Goal: Transaction & Acquisition: Book appointment/travel/reservation

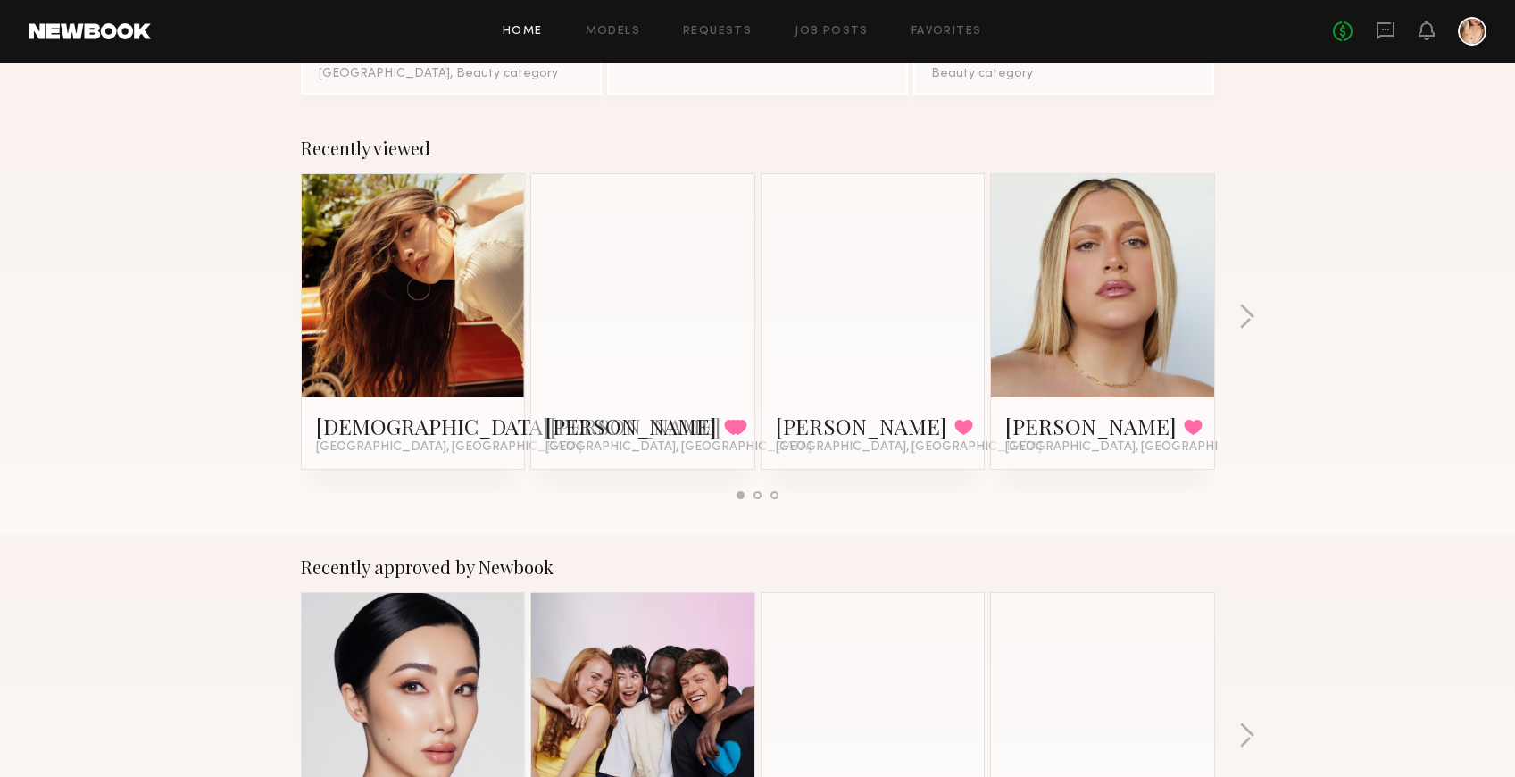
scroll to position [94, 0]
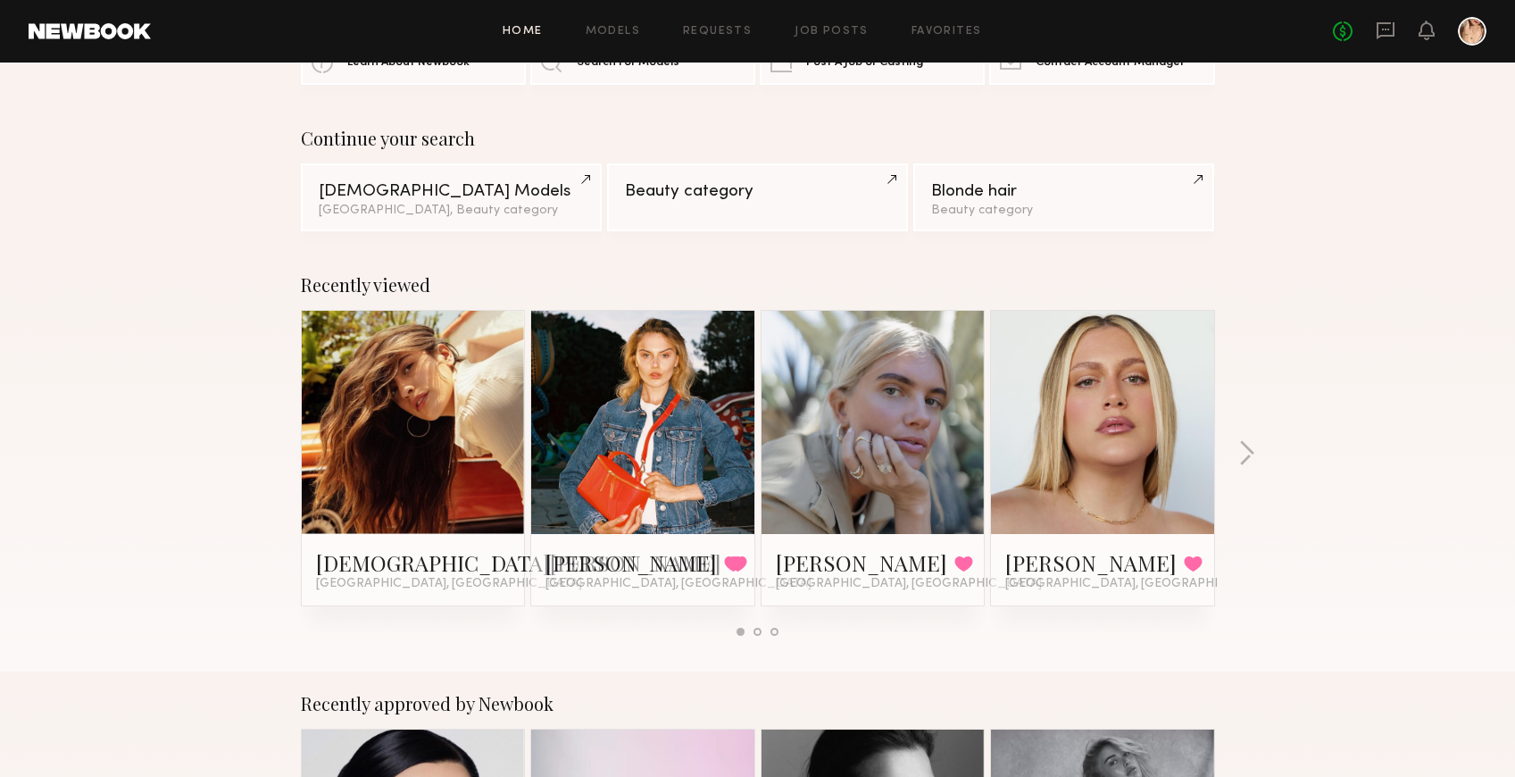
click at [457, 458] on link at bounding box center [413, 422] width 109 height 223
click at [604, 436] on link at bounding box center [642, 422] width 109 height 223
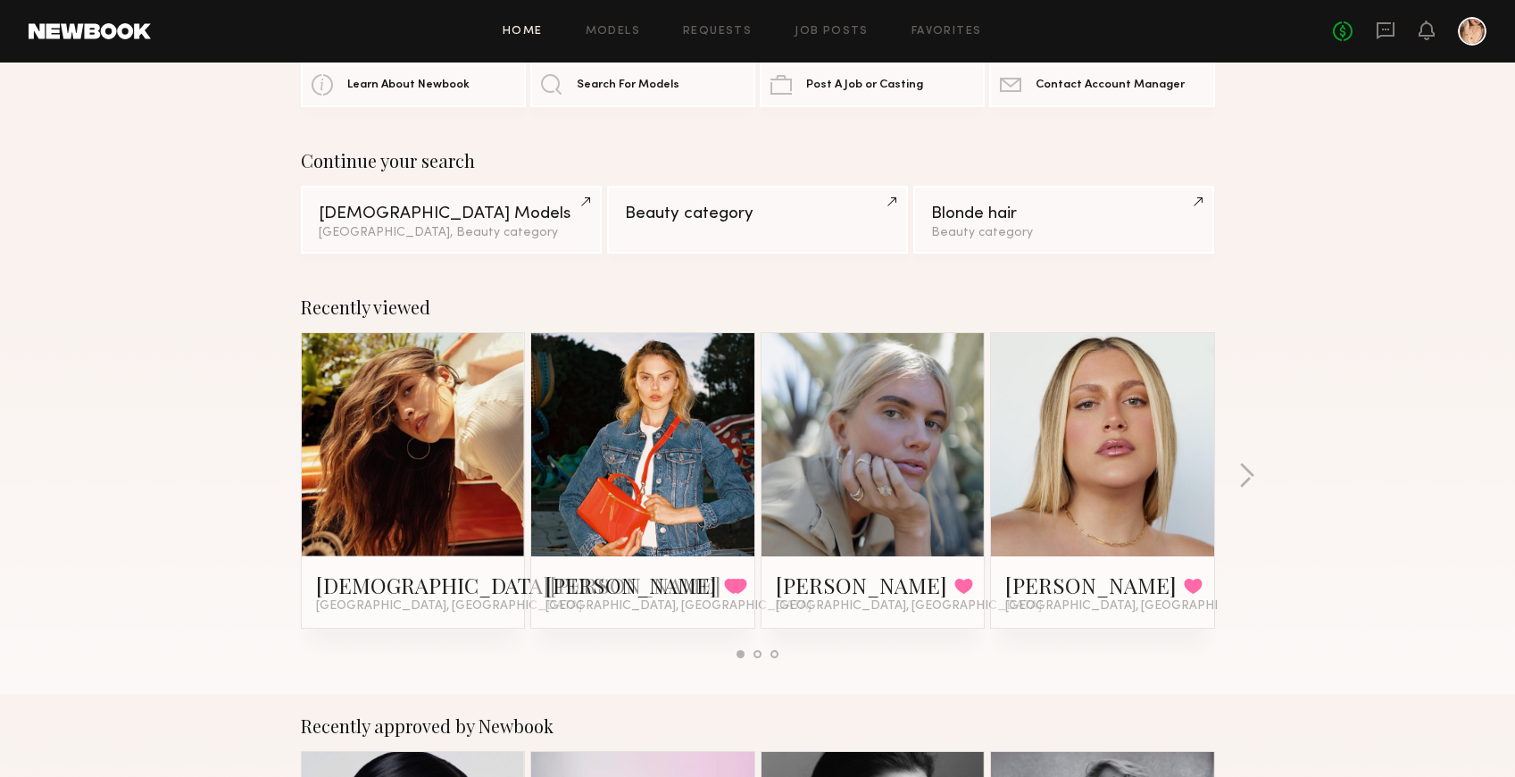
scroll to position [0, 0]
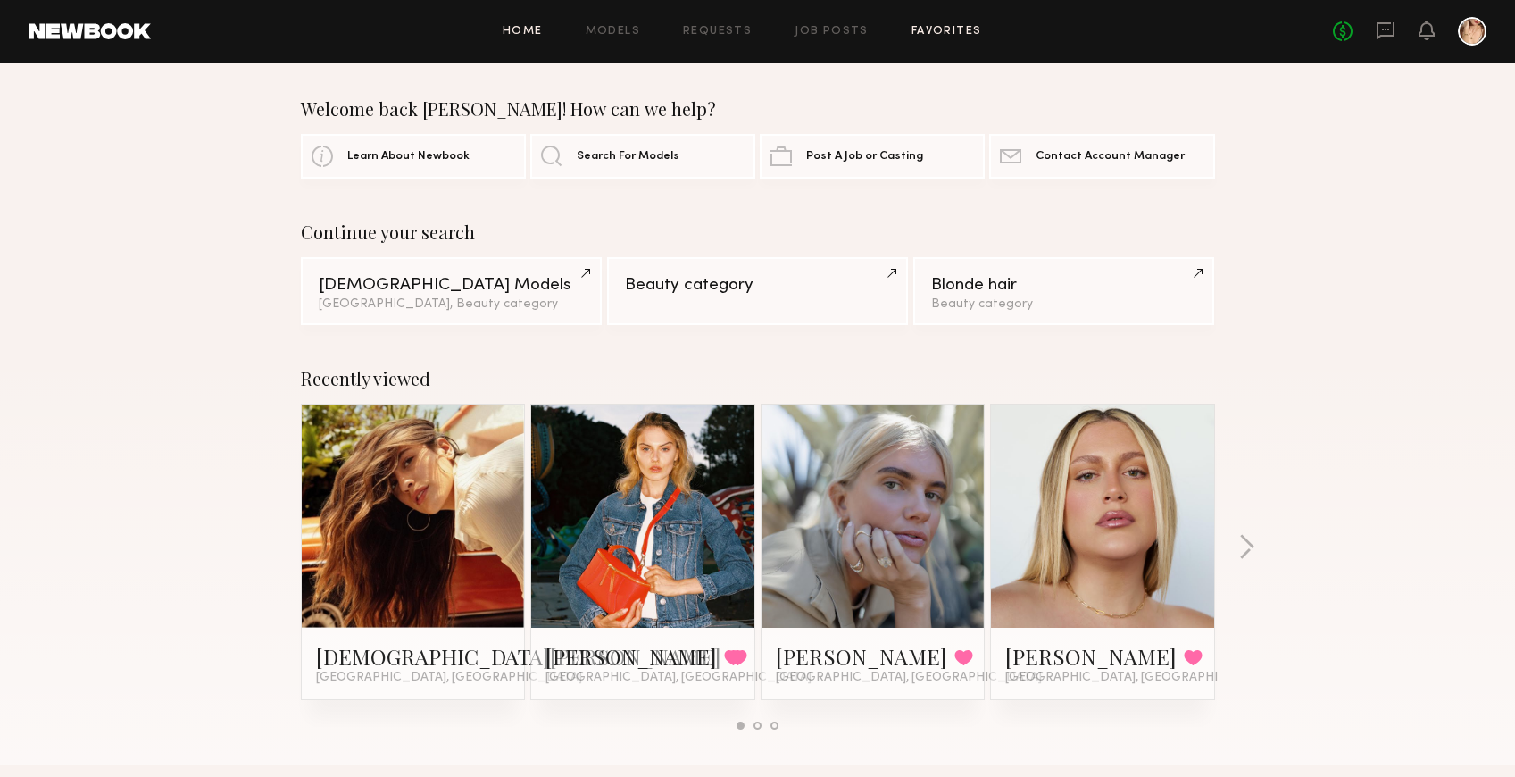
click at [946, 28] on link "Favorites" at bounding box center [946, 32] width 71 height 12
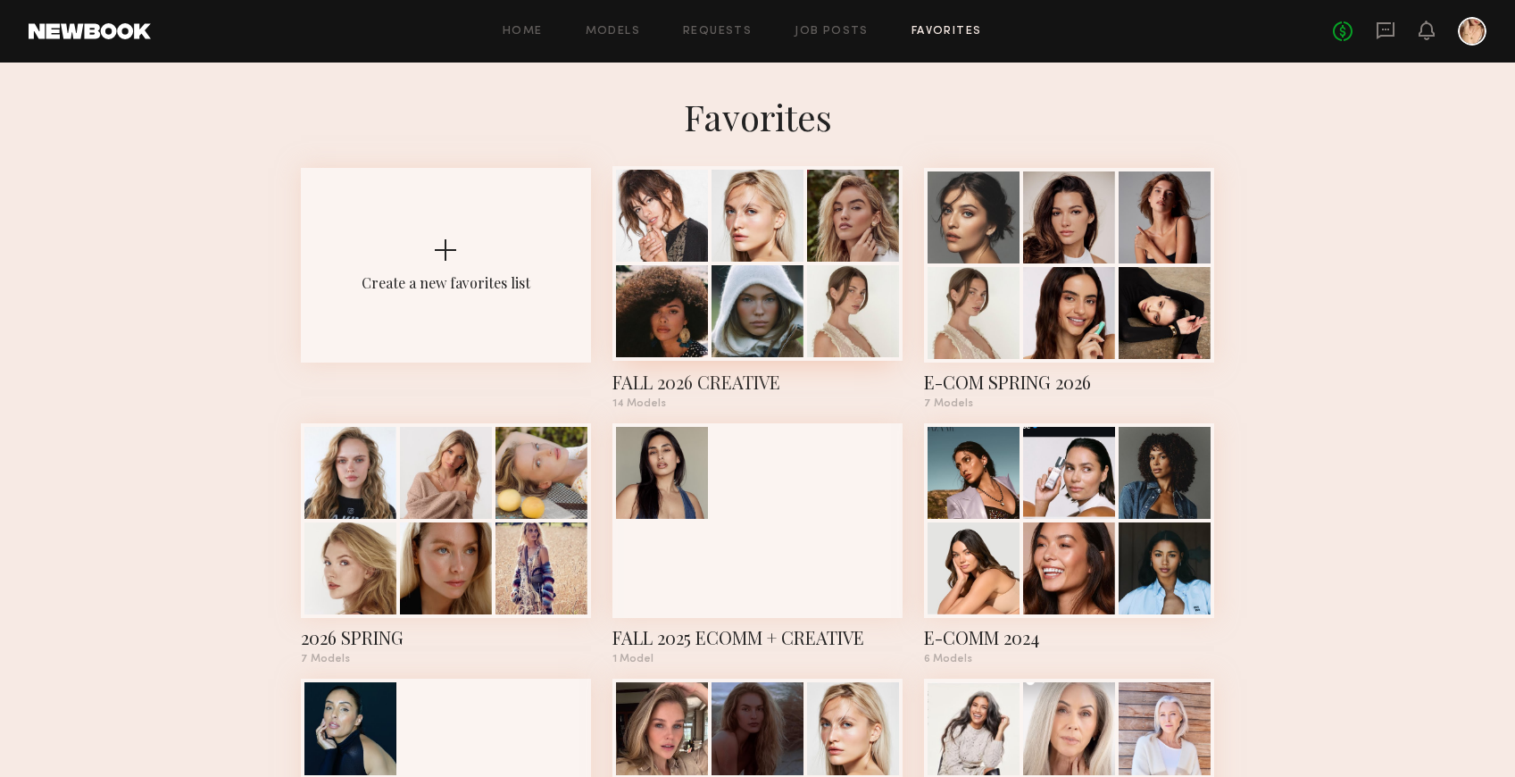
click at [794, 294] on div at bounding box center [757, 311] width 92 height 92
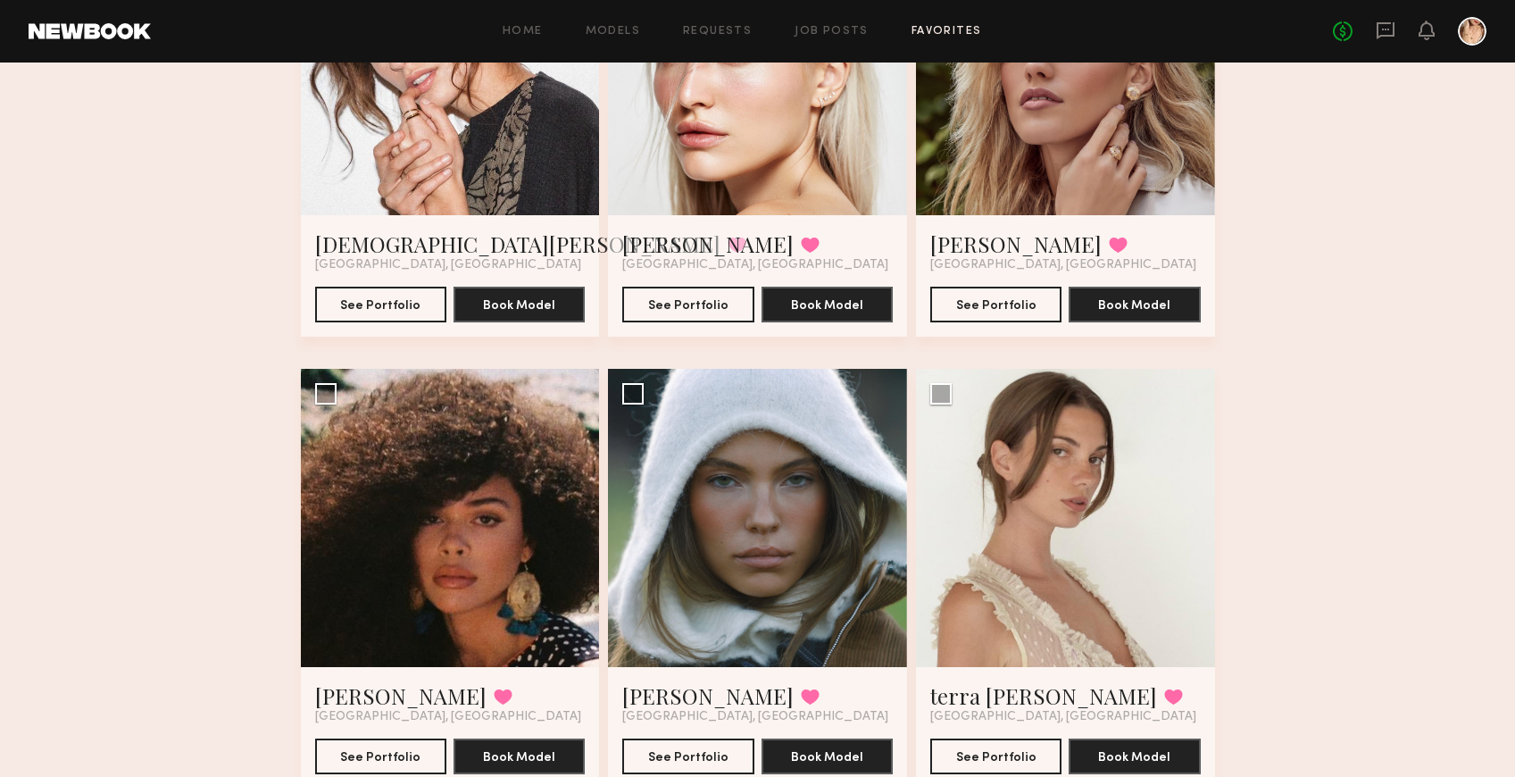
scroll to position [442, 0]
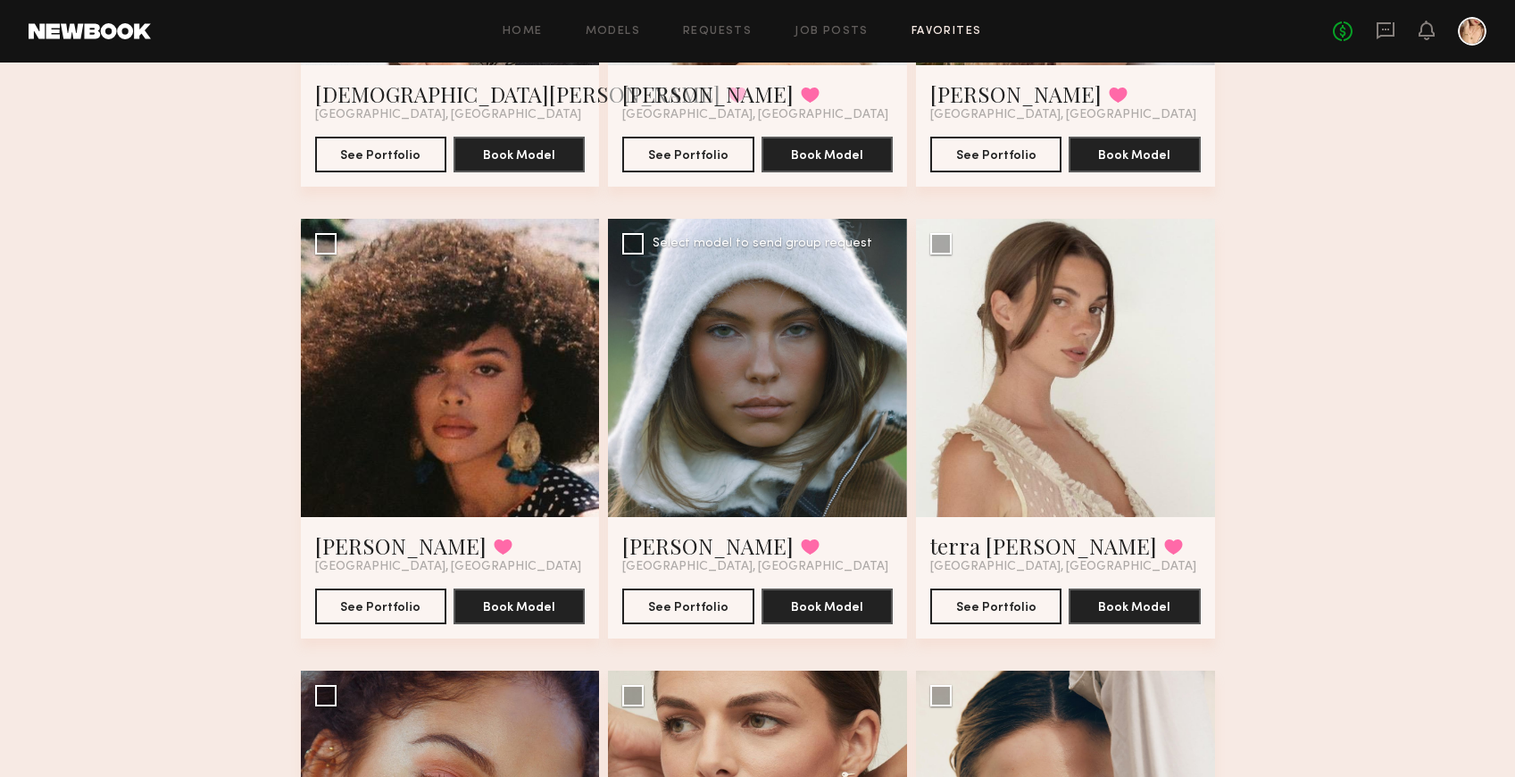
click at [735, 353] on div at bounding box center [757, 368] width 299 height 299
click at [736, 406] on div at bounding box center [757, 368] width 299 height 299
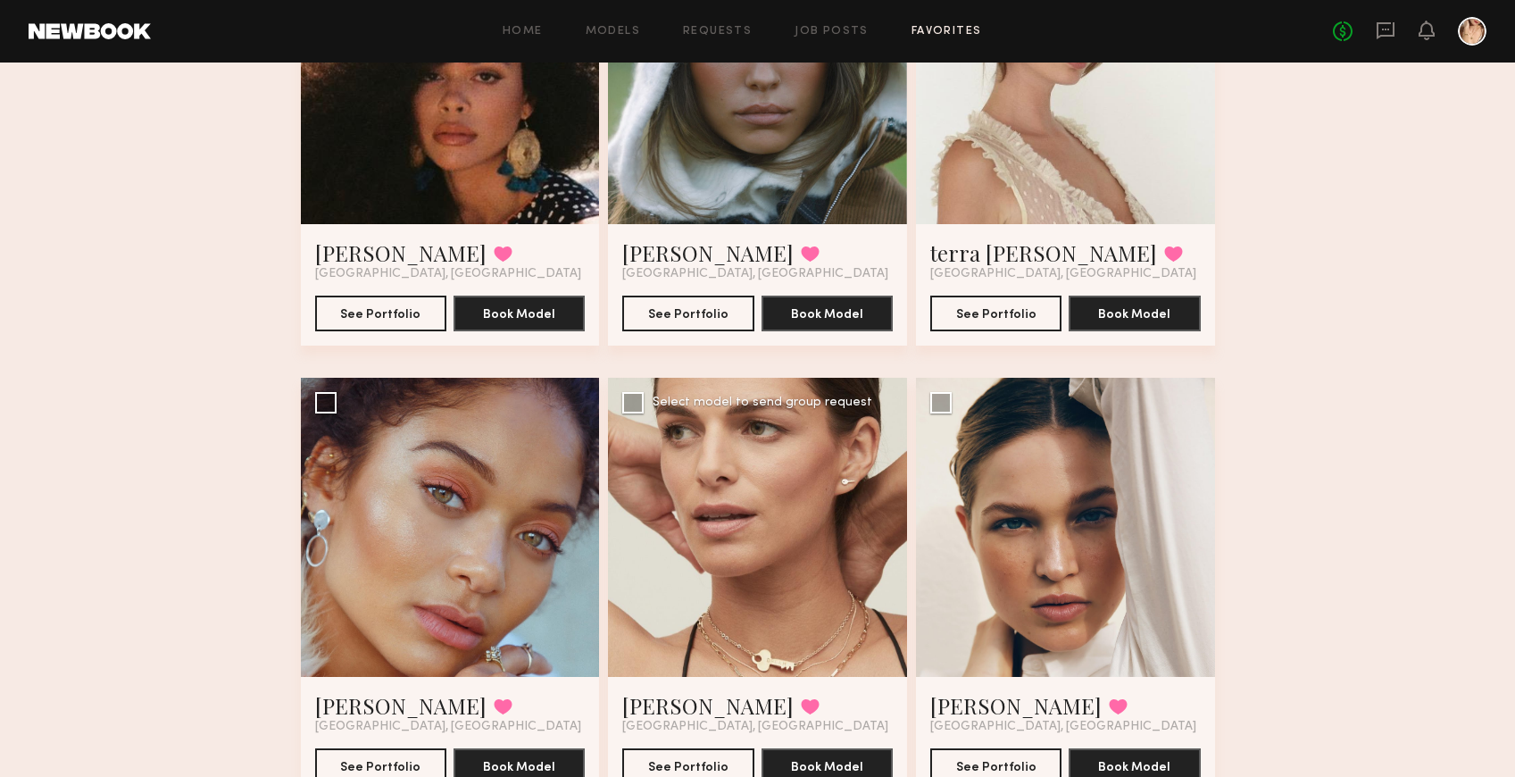
scroll to position [409, 0]
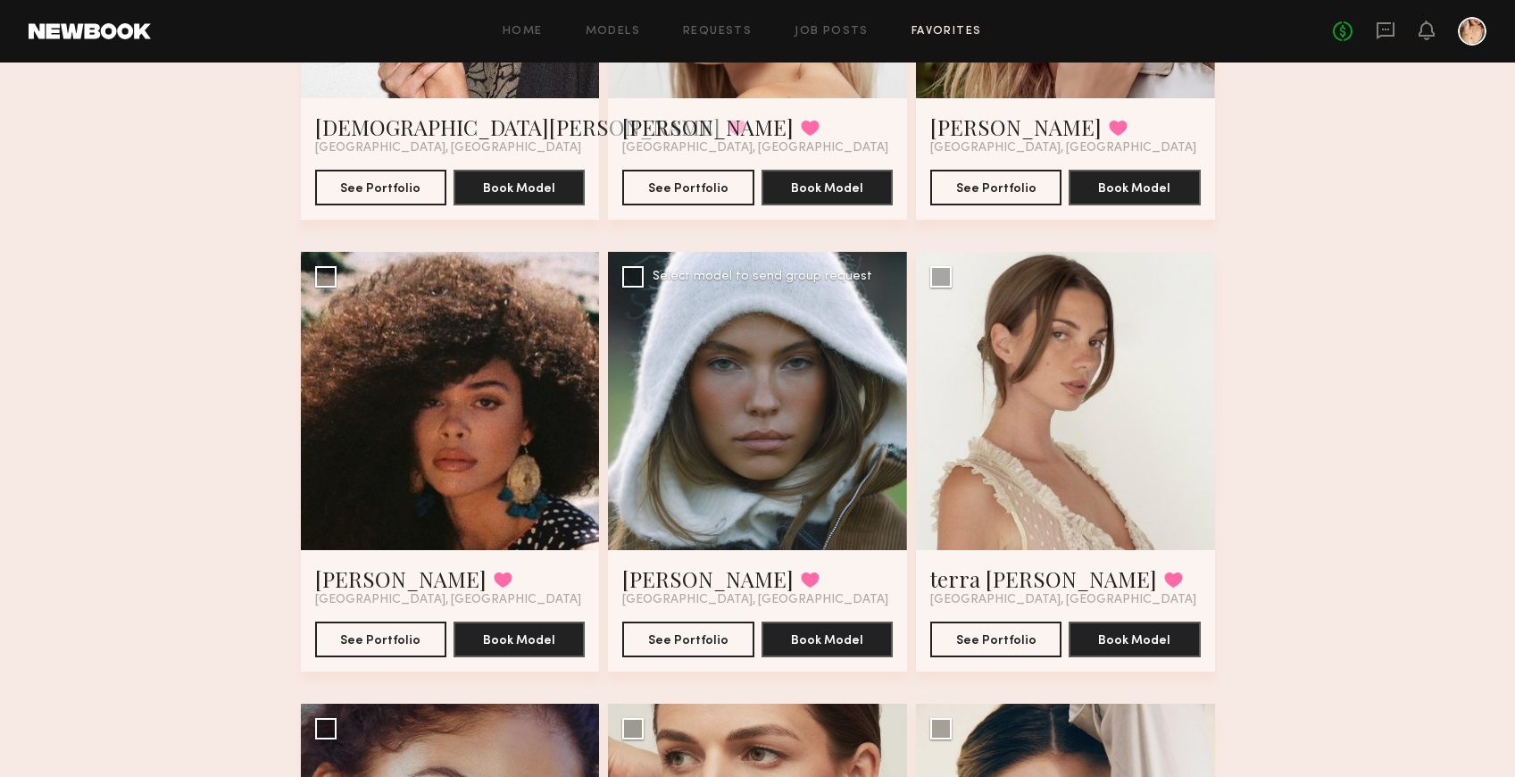
click at [757, 403] on div at bounding box center [757, 401] width 299 height 299
click at [709, 633] on button "See Portfolio" at bounding box center [687, 638] width 131 height 36
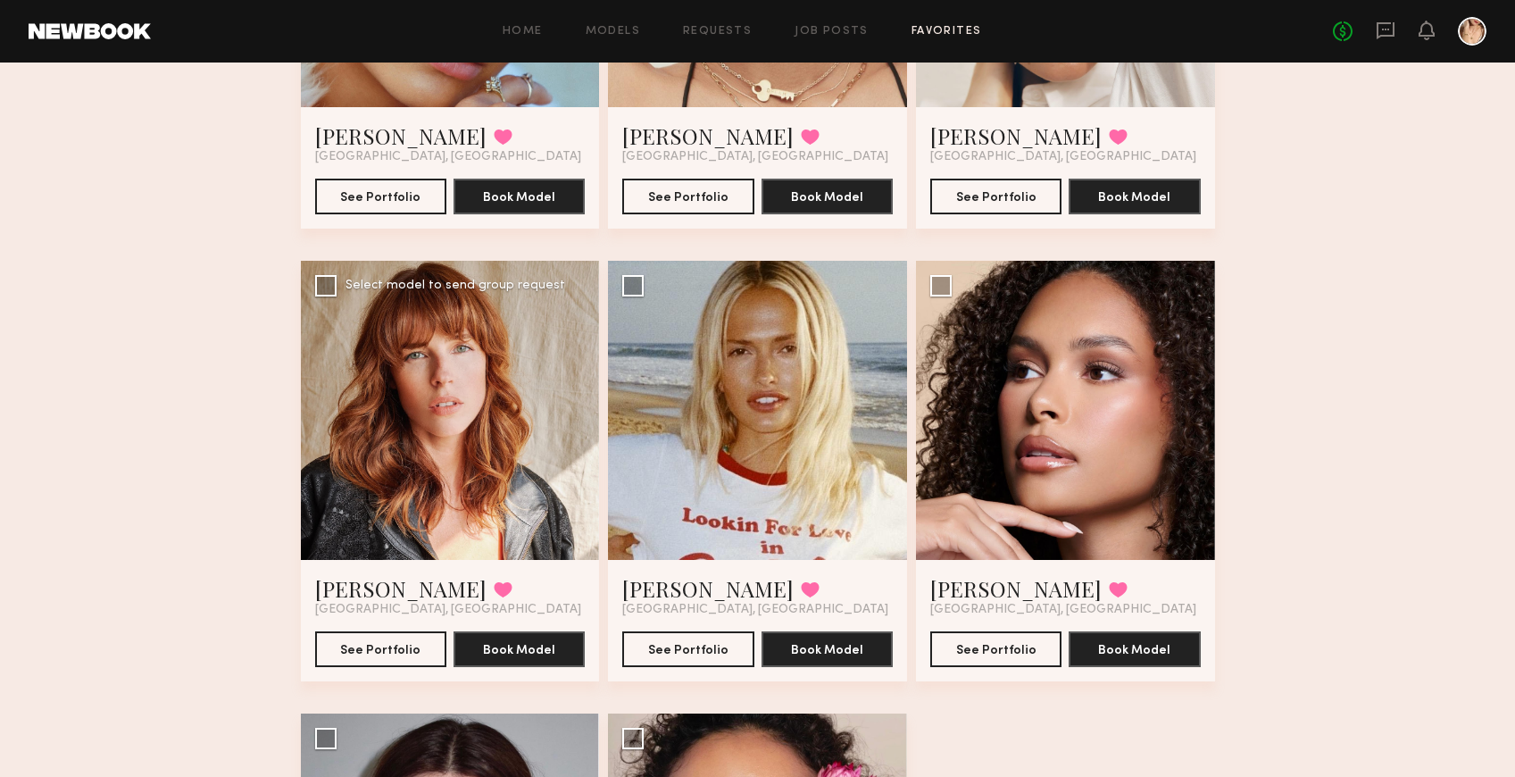
scroll to position [1145, 0]
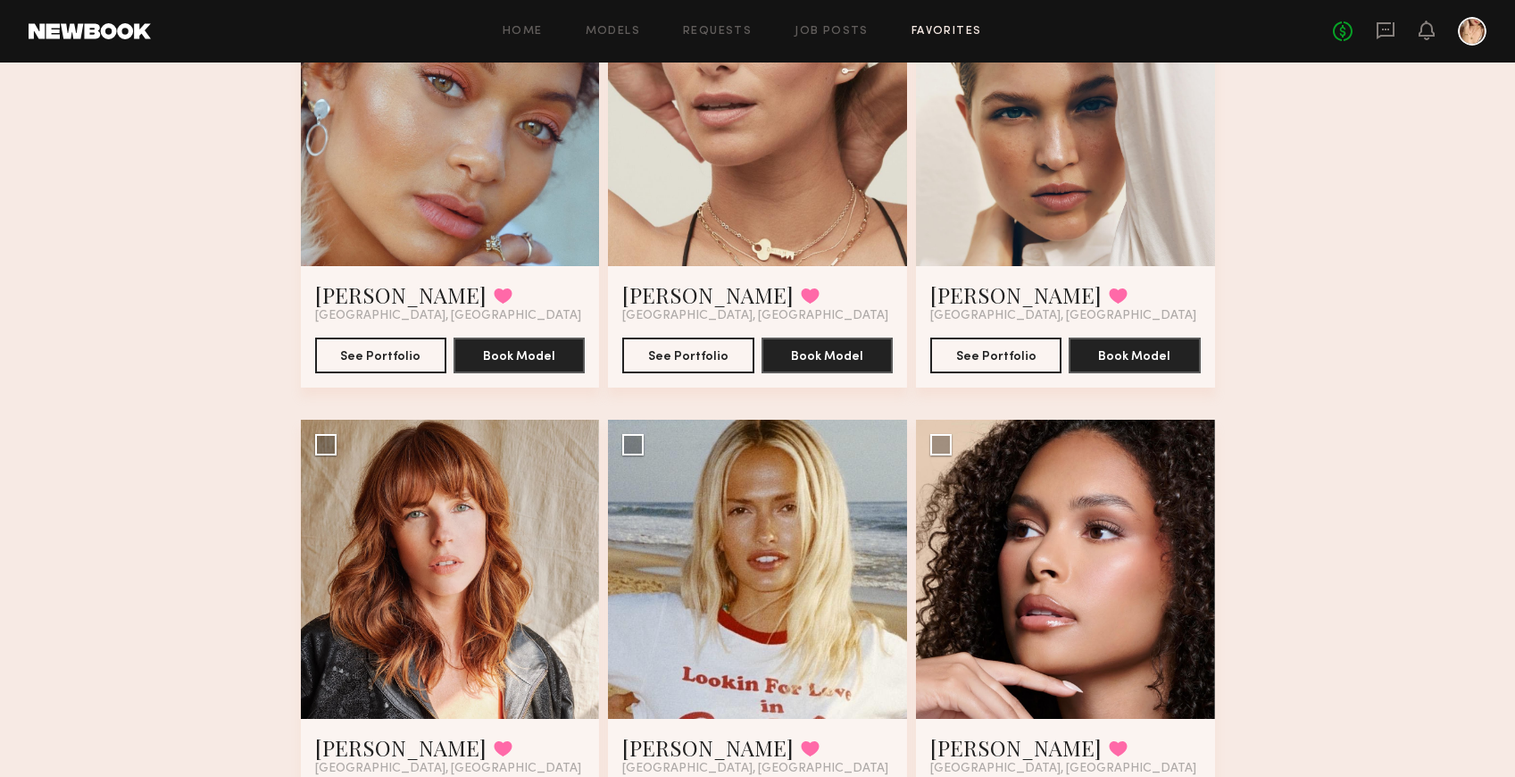
click at [1120, 130] on div at bounding box center [1065, 116] width 299 height 299
click at [977, 346] on button "See Portfolio" at bounding box center [995, 355] width 131 height 36
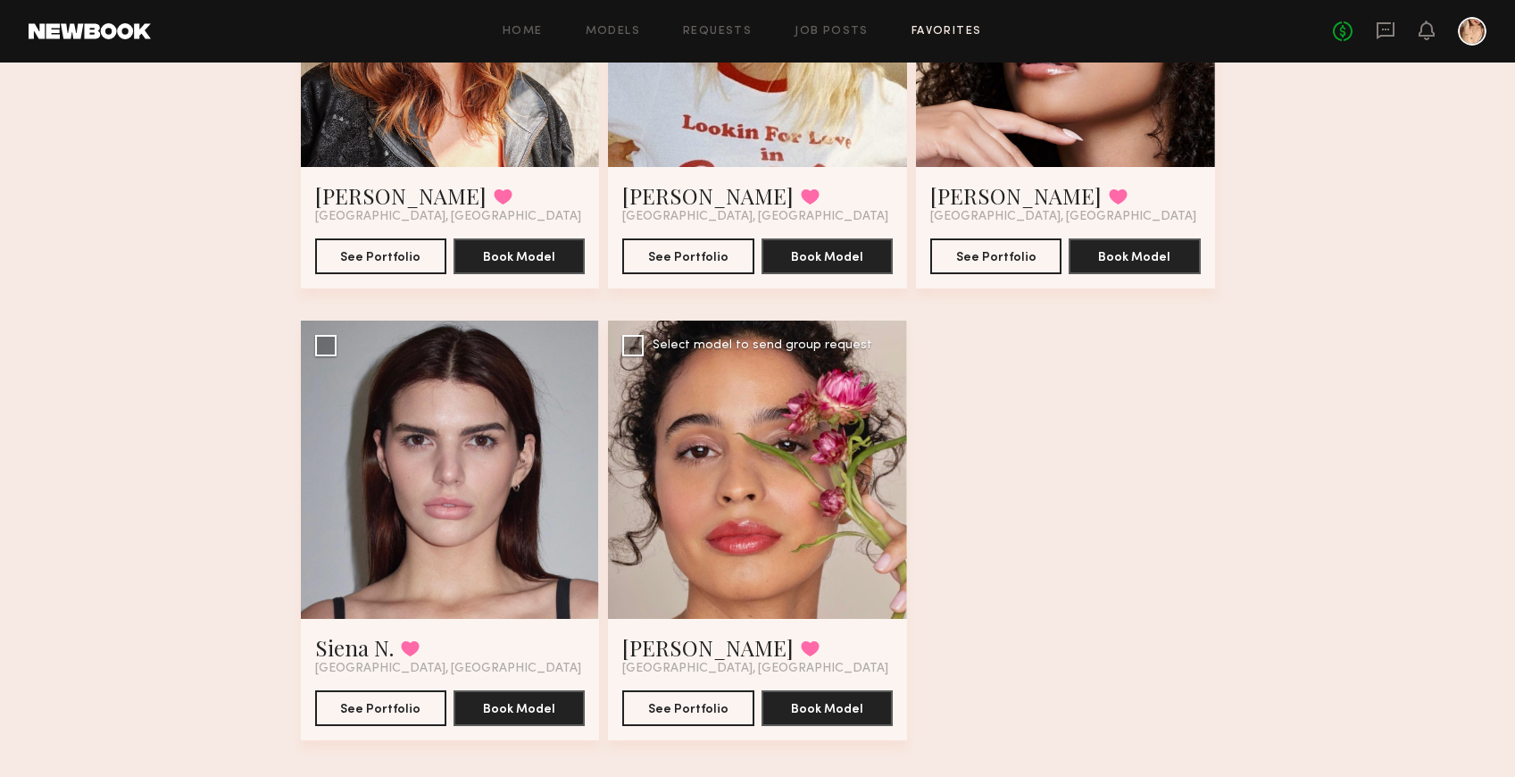
scroll to position [1721, 0]
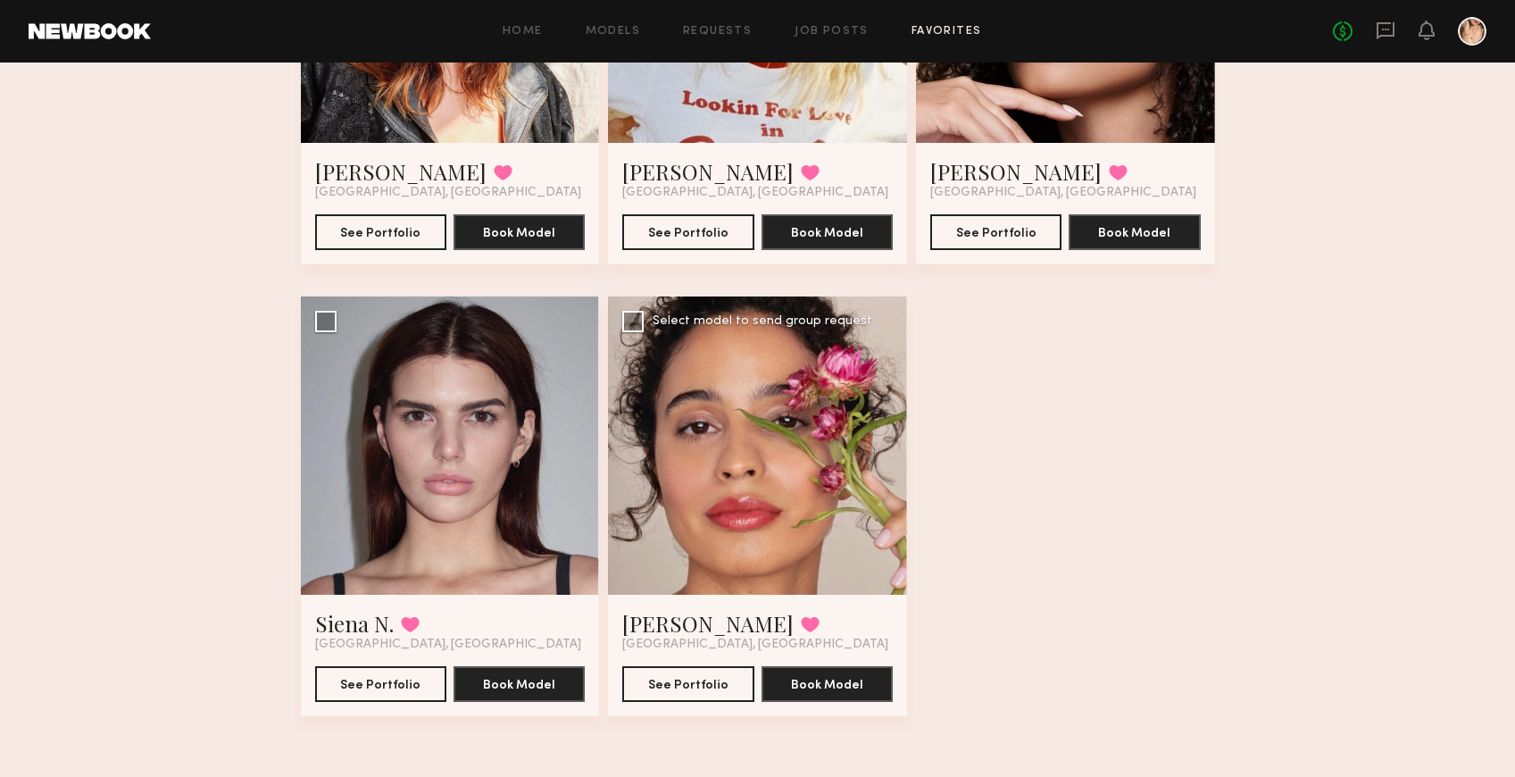
click at [721, 528] on div at bounding box center [757, 445] width 299 height 299
click at [678, 690] on button "See Portfolio" at bounding box center [687, 683] width 131 height 36
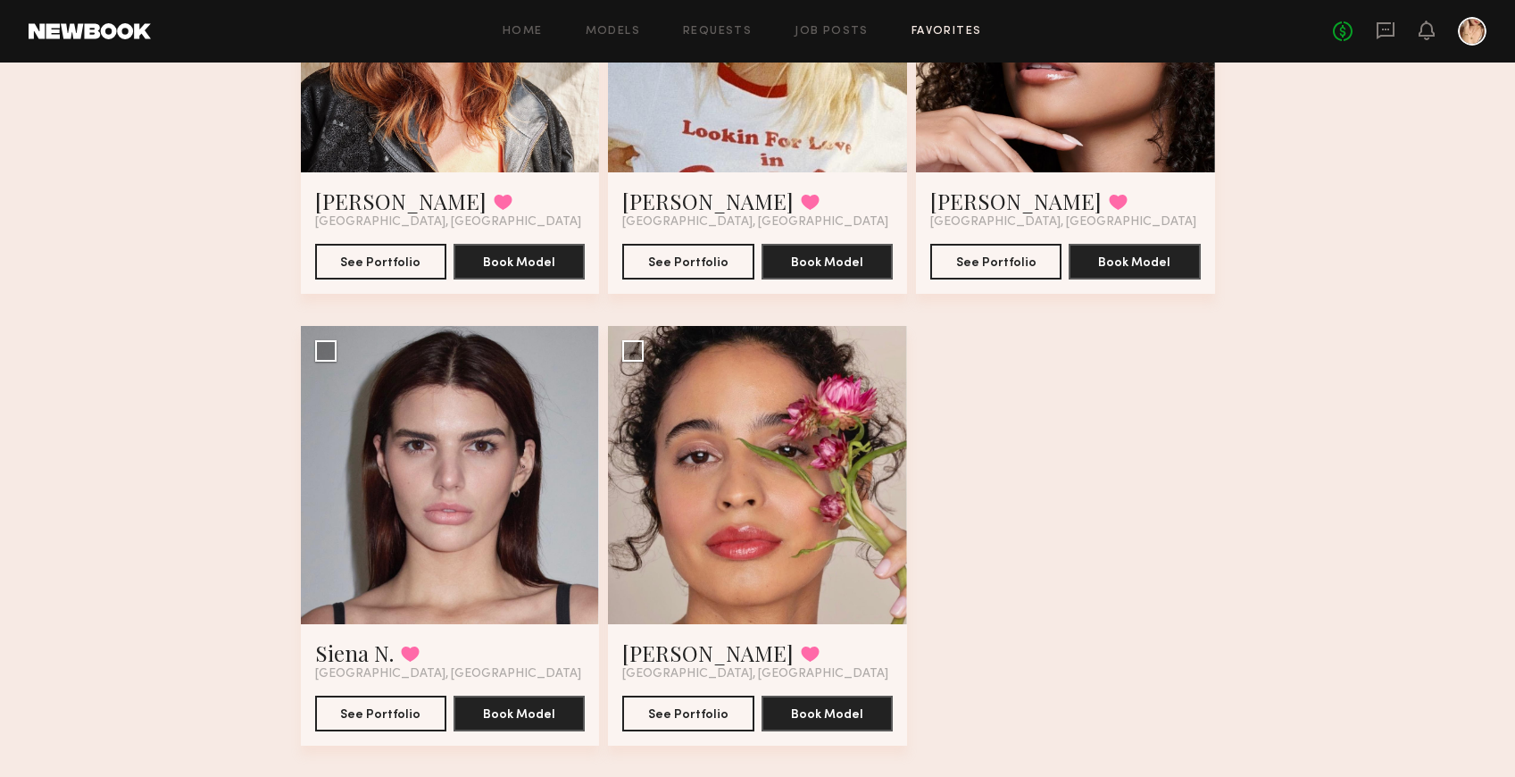
scroll to position [1650, 0]
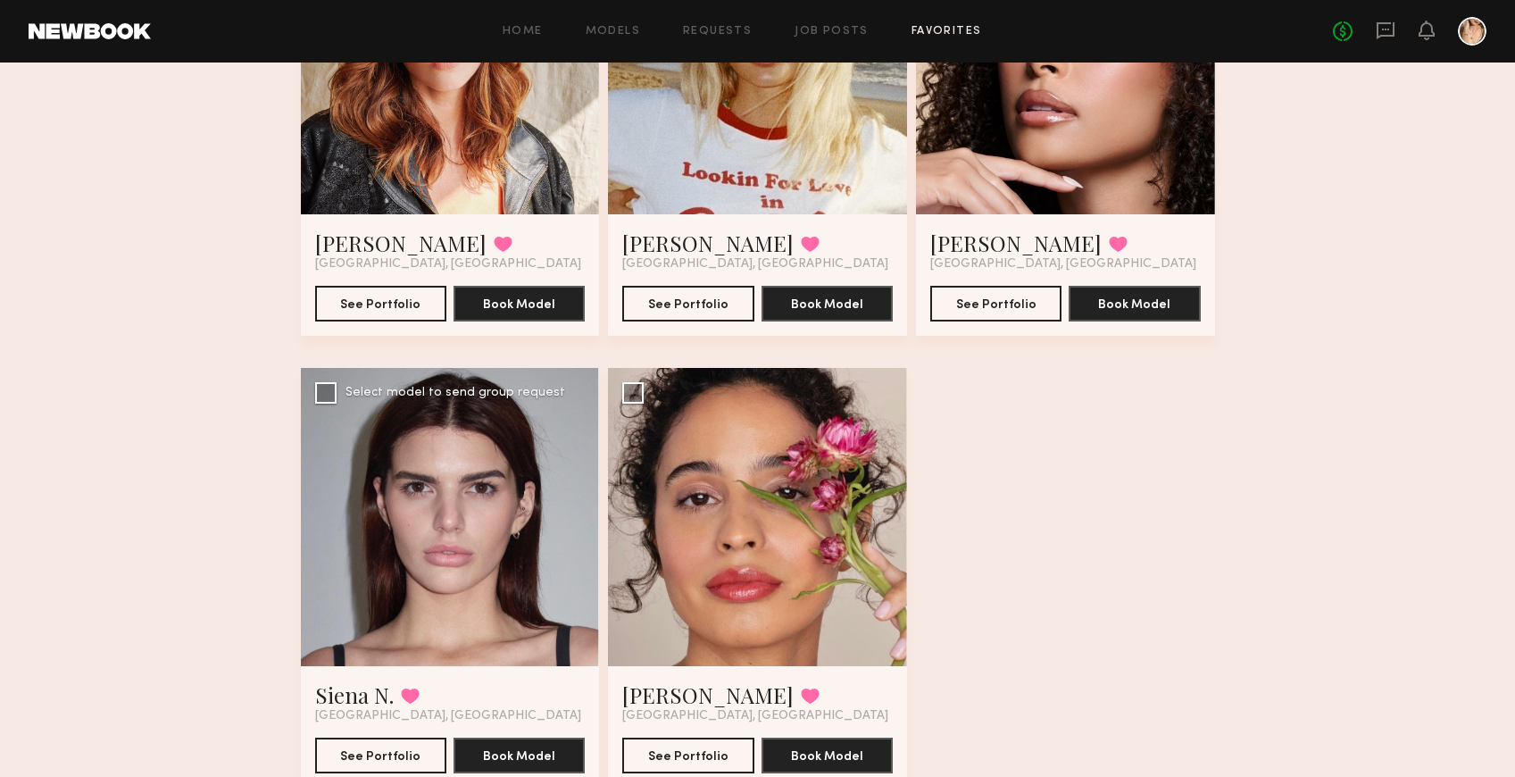
click at [415, 556] on div at bounding box center [450, 517] width 299 height 299
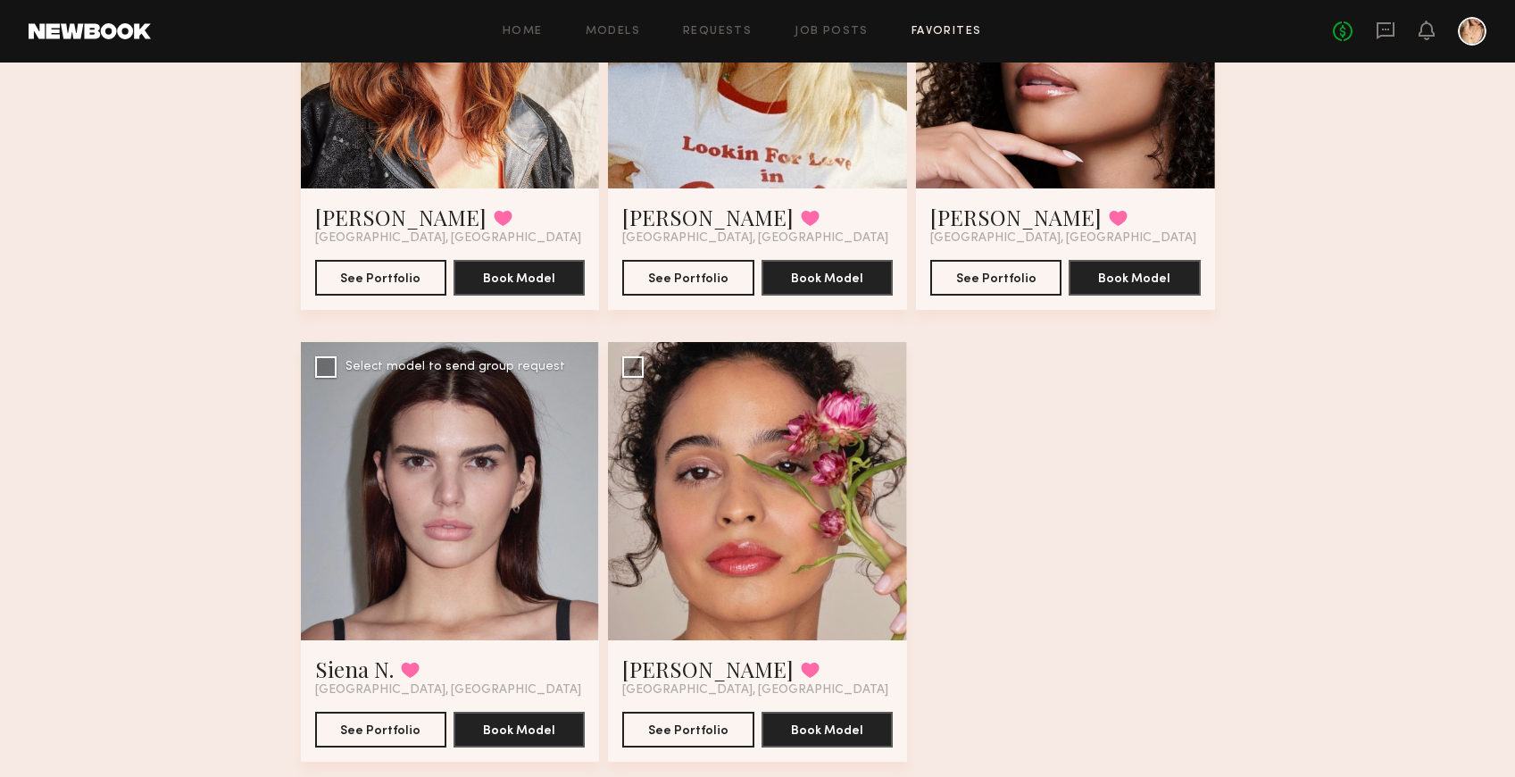
scroll to position [1721, 0]
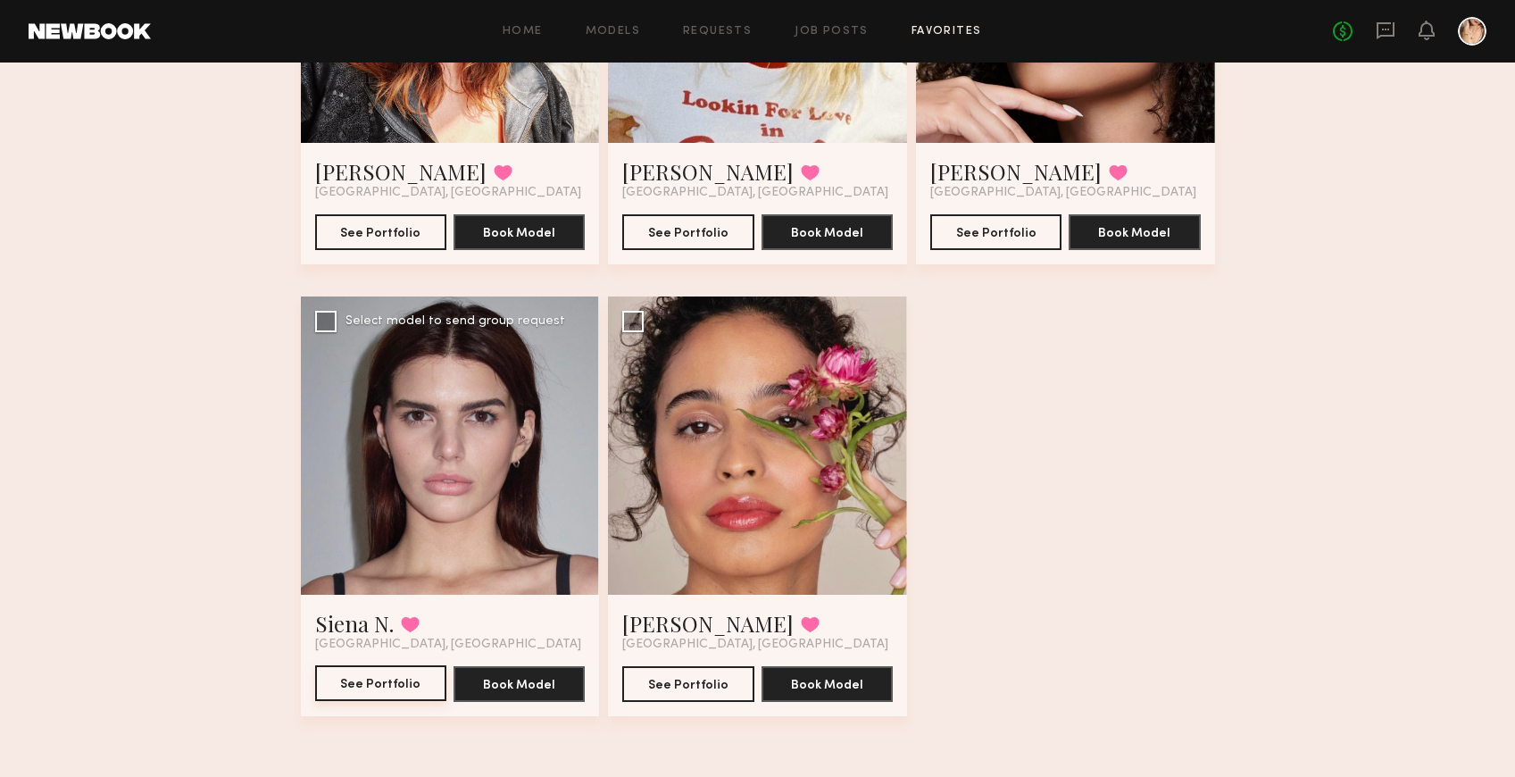
click at [394, 687] on button "See Portfolio" at bounding box center [380, 683] width 131 height 36
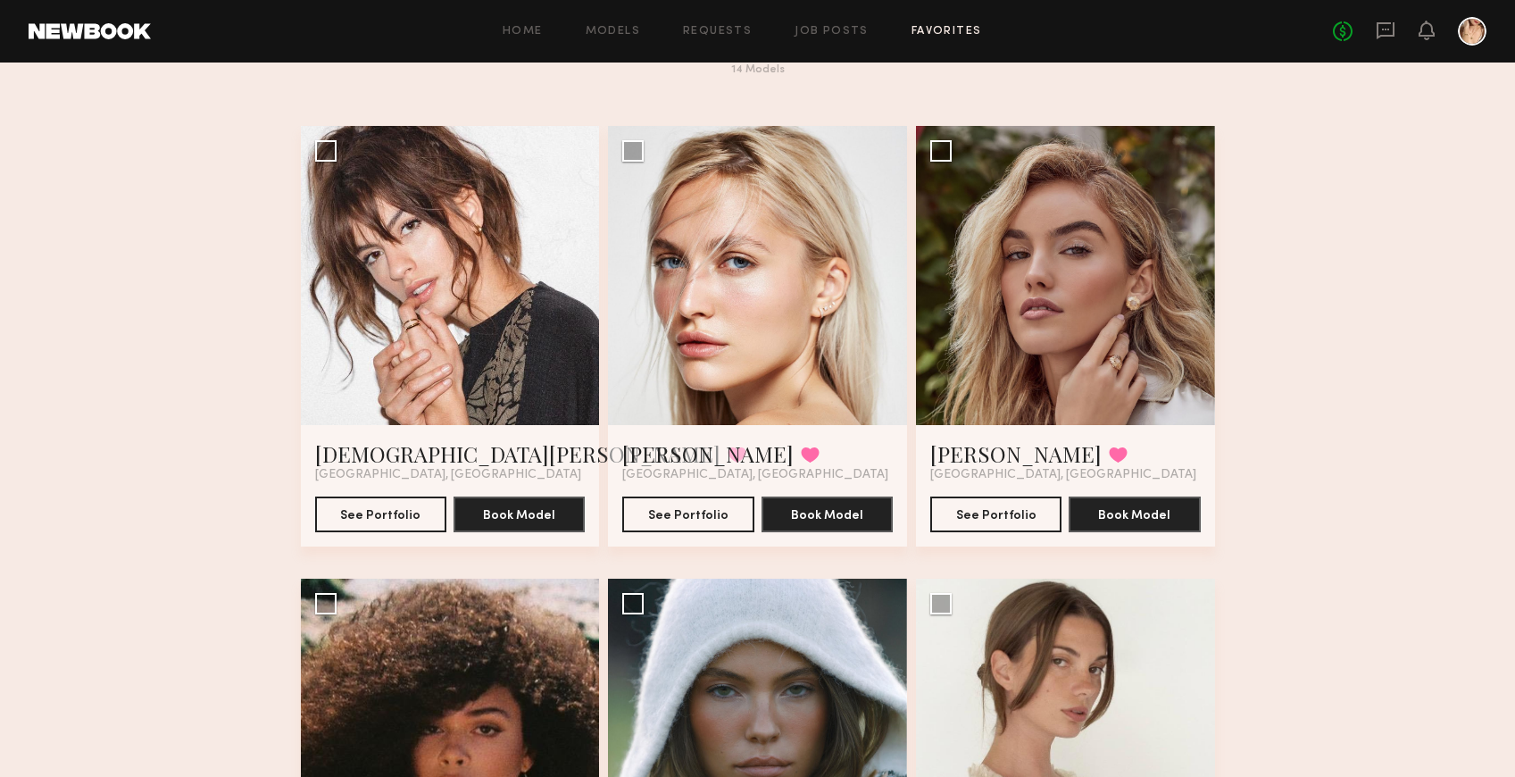
scroll to position [46, 0]
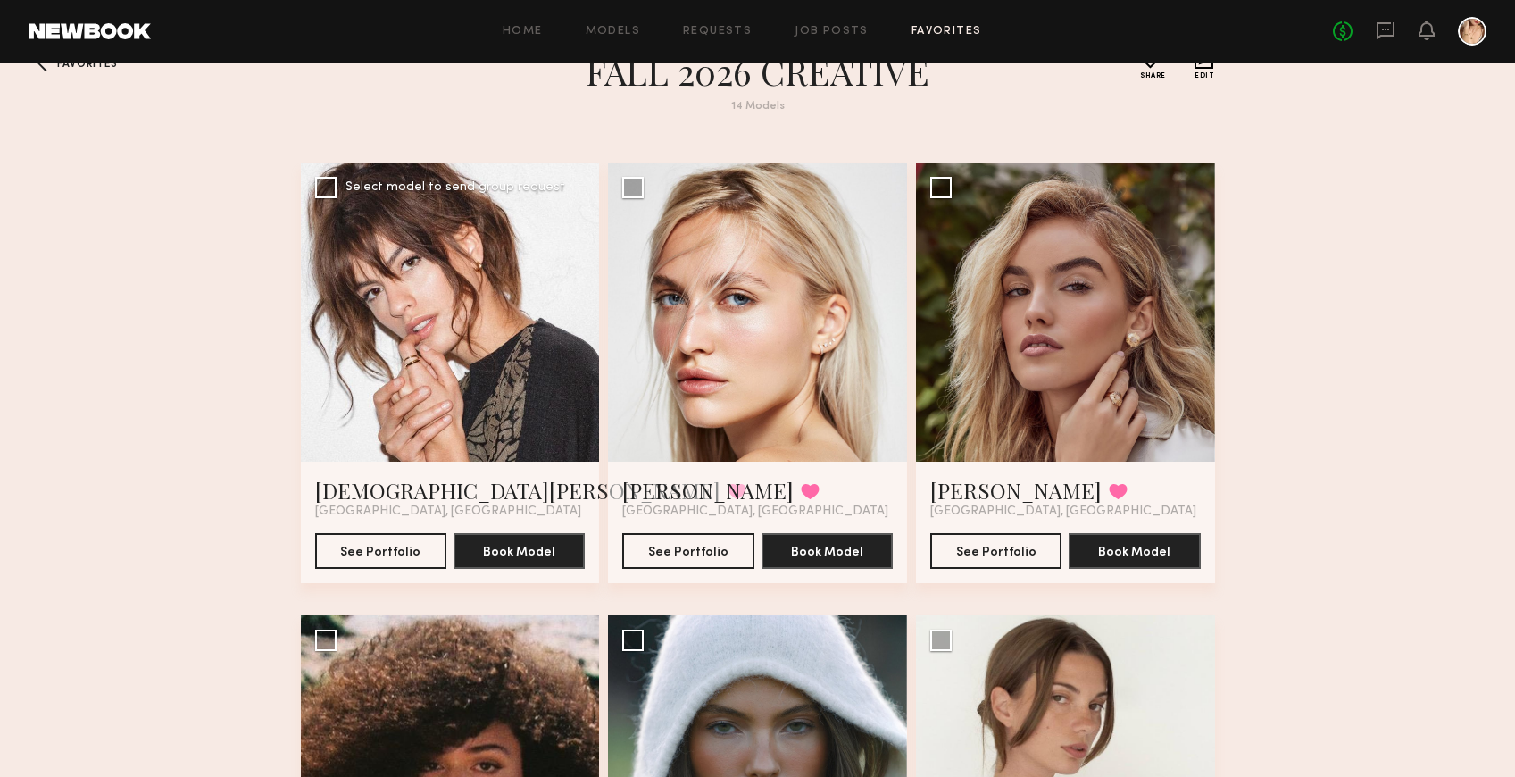
click at [430, 324] on div at bounding box center [450, 311] width 299 height 299
click at [468, 370] on div at bounding box center [450, 311] width 299 height 299
click at [397, 558] on button "See Portfolio" at bounding box center [380, 550] width 131 height 36
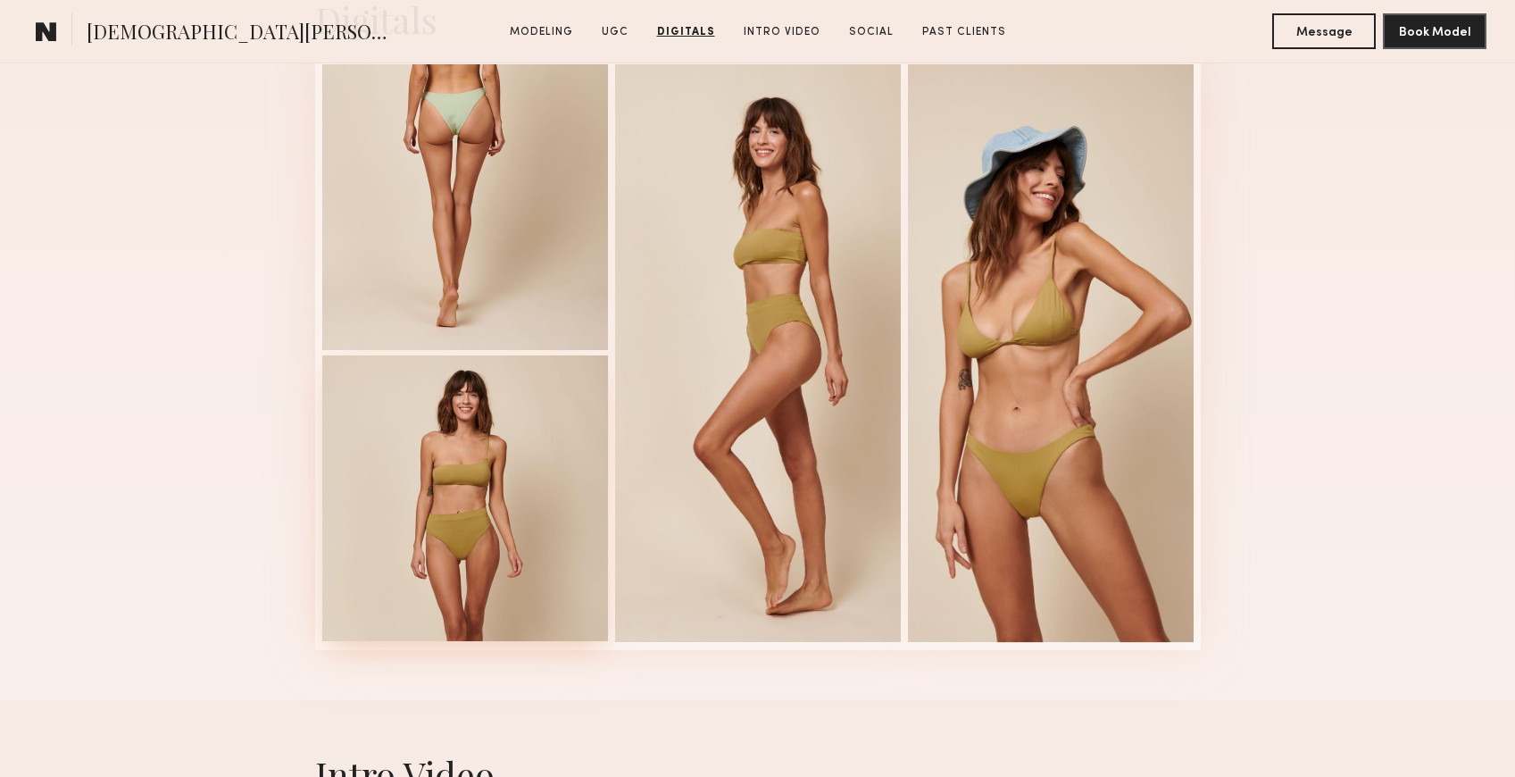
scroll to position [3251, 0]
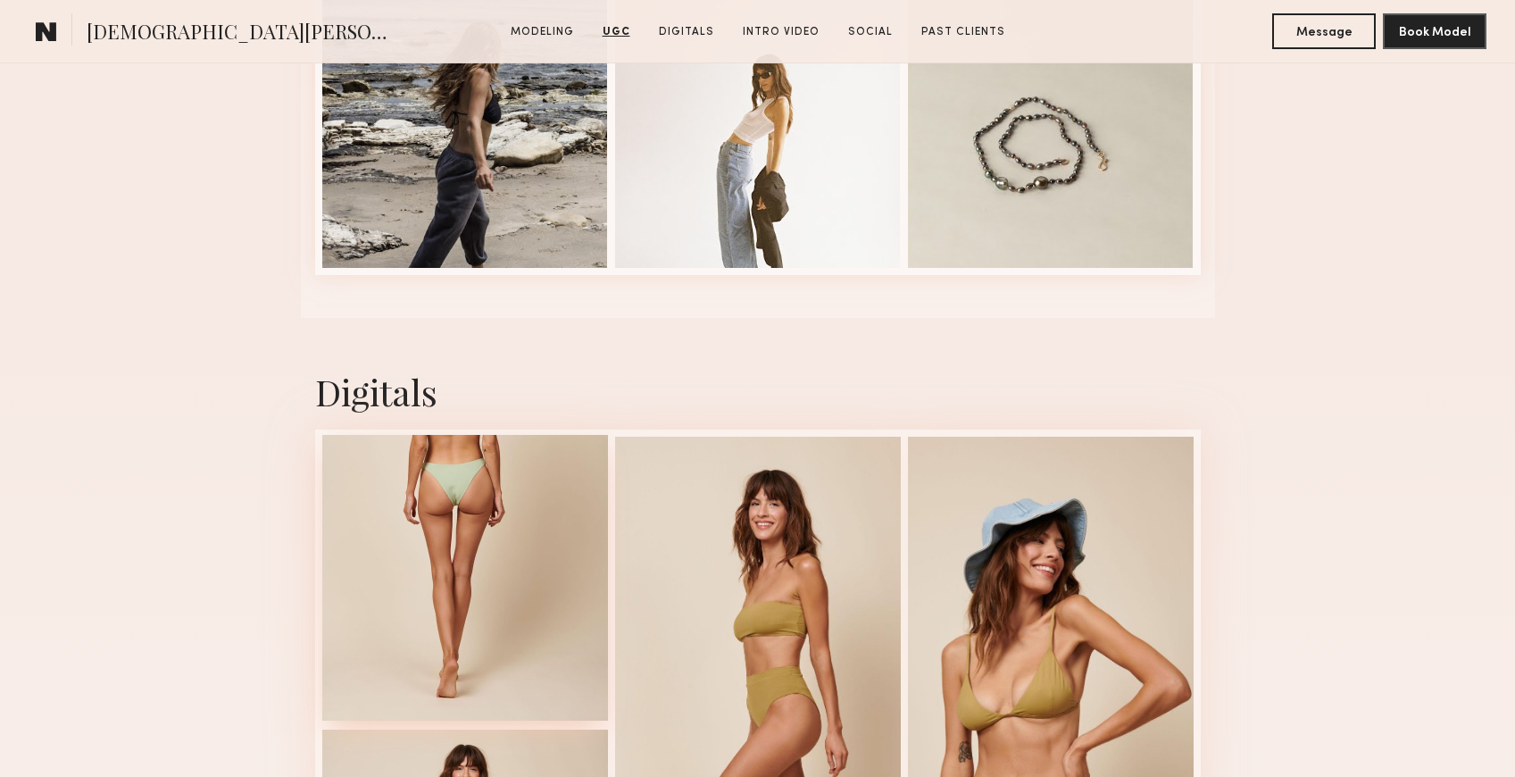
click at [462, 472] on div at bounding box center [465, 578] width 286 height 286
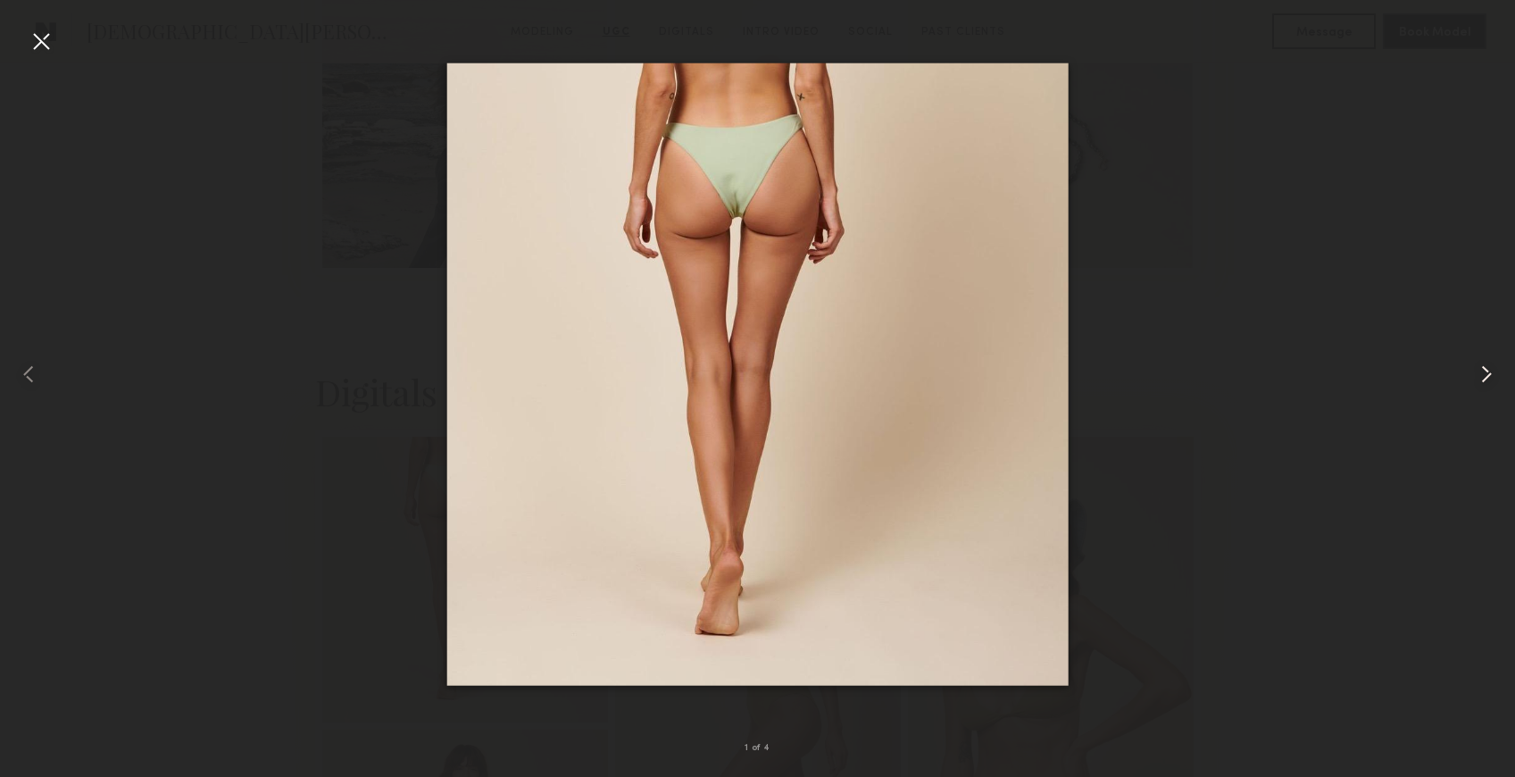
click at [1490, 394] on div at bounding box center [1484, 374] width 61 height 691
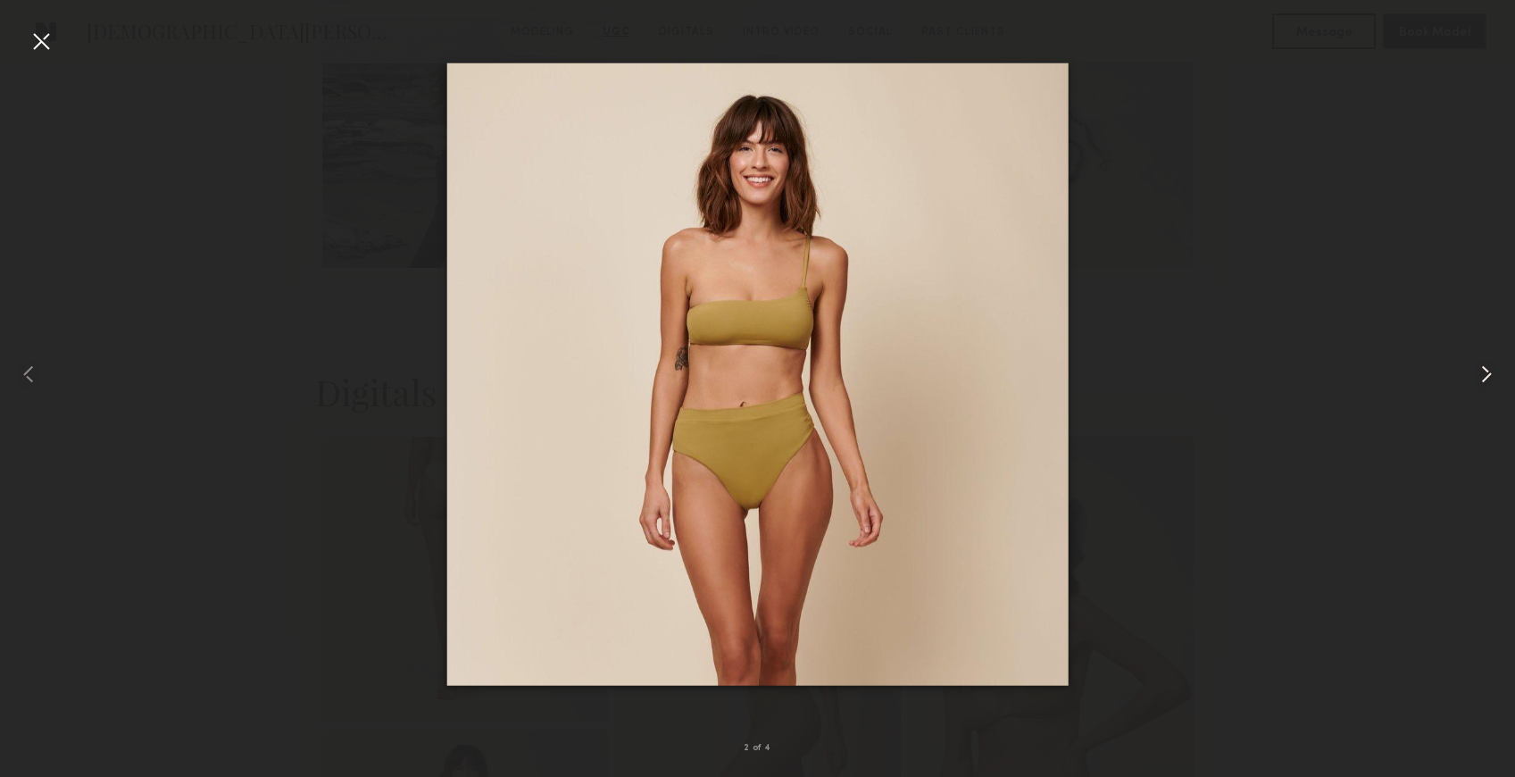
click at [1491, 389] on div at bounding box center [1484, 374] width 61 height 691
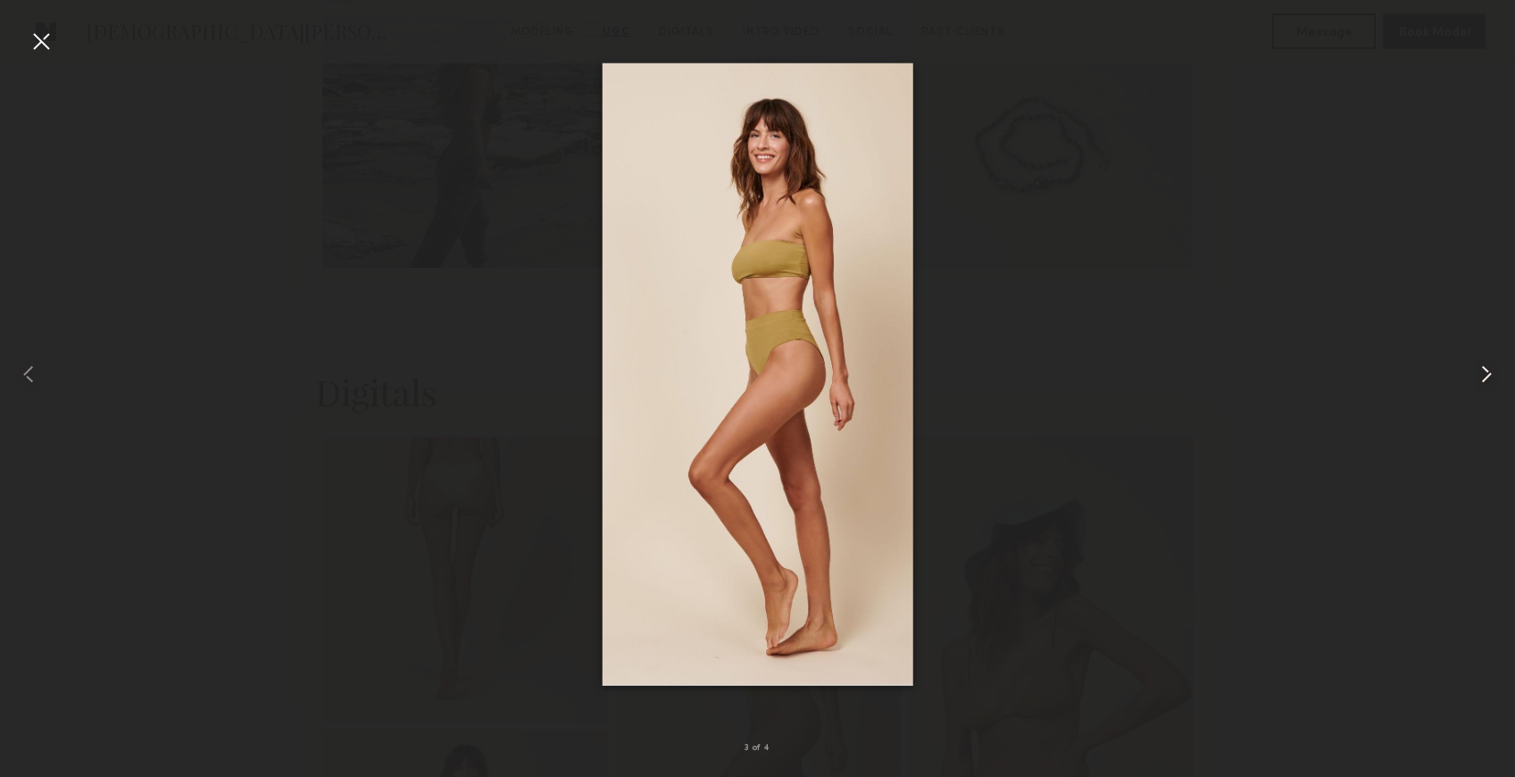
click at [1491, 389] on div at bounding box center [1484, 374] width 61 height 691
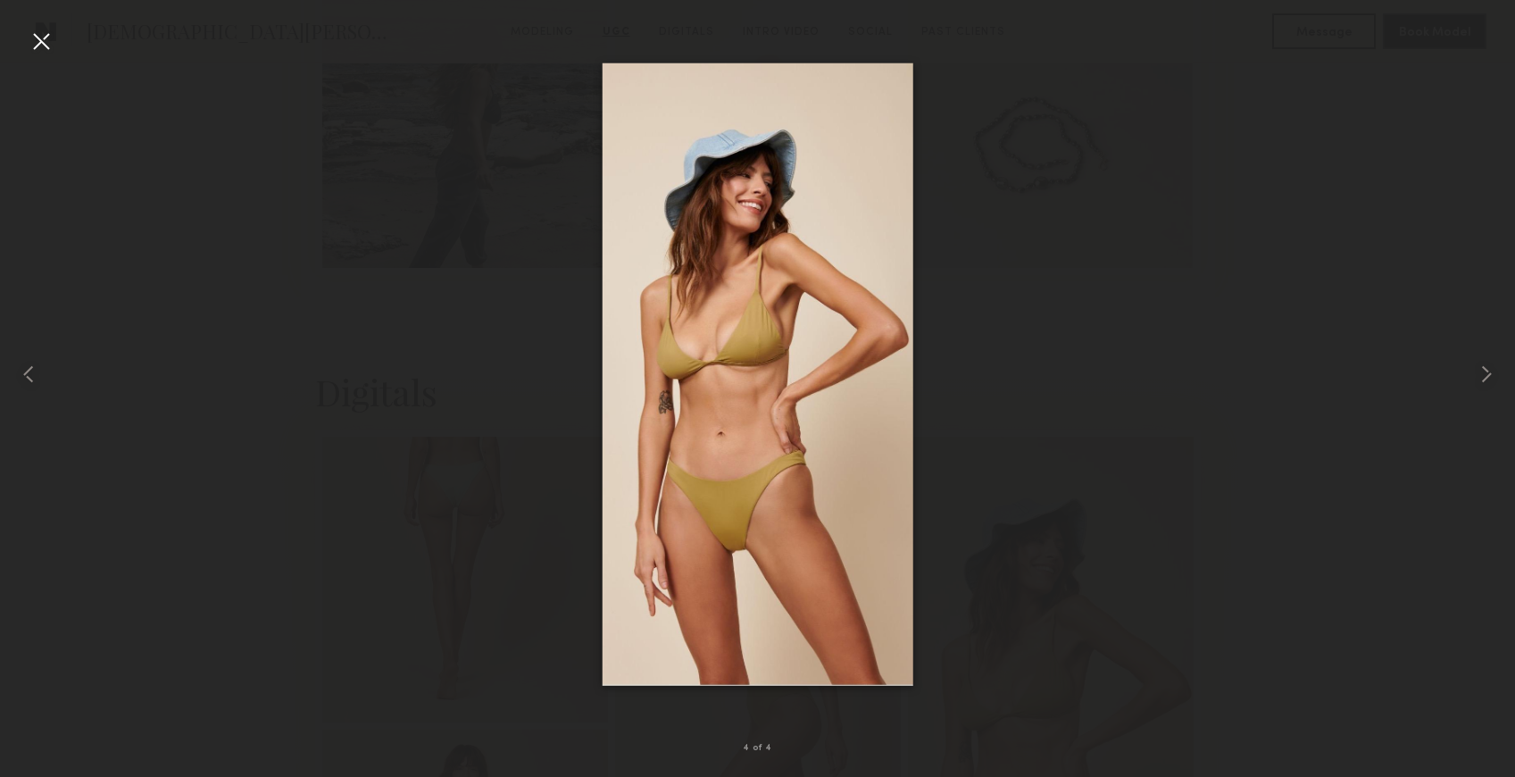
click at [46, 46] on div at bounding box center [41, 41] width 29 height 29
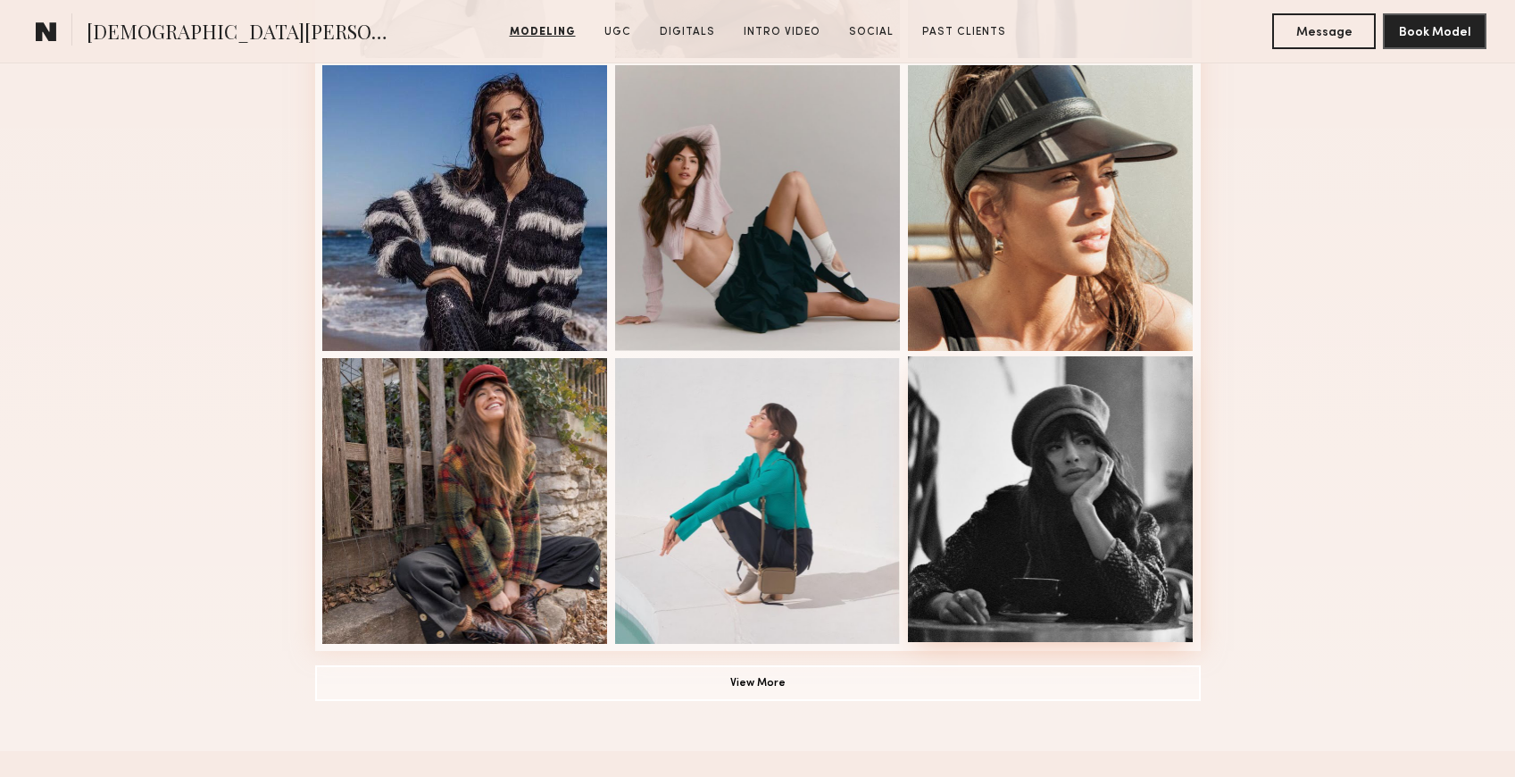
scroll to position [1067, 0]
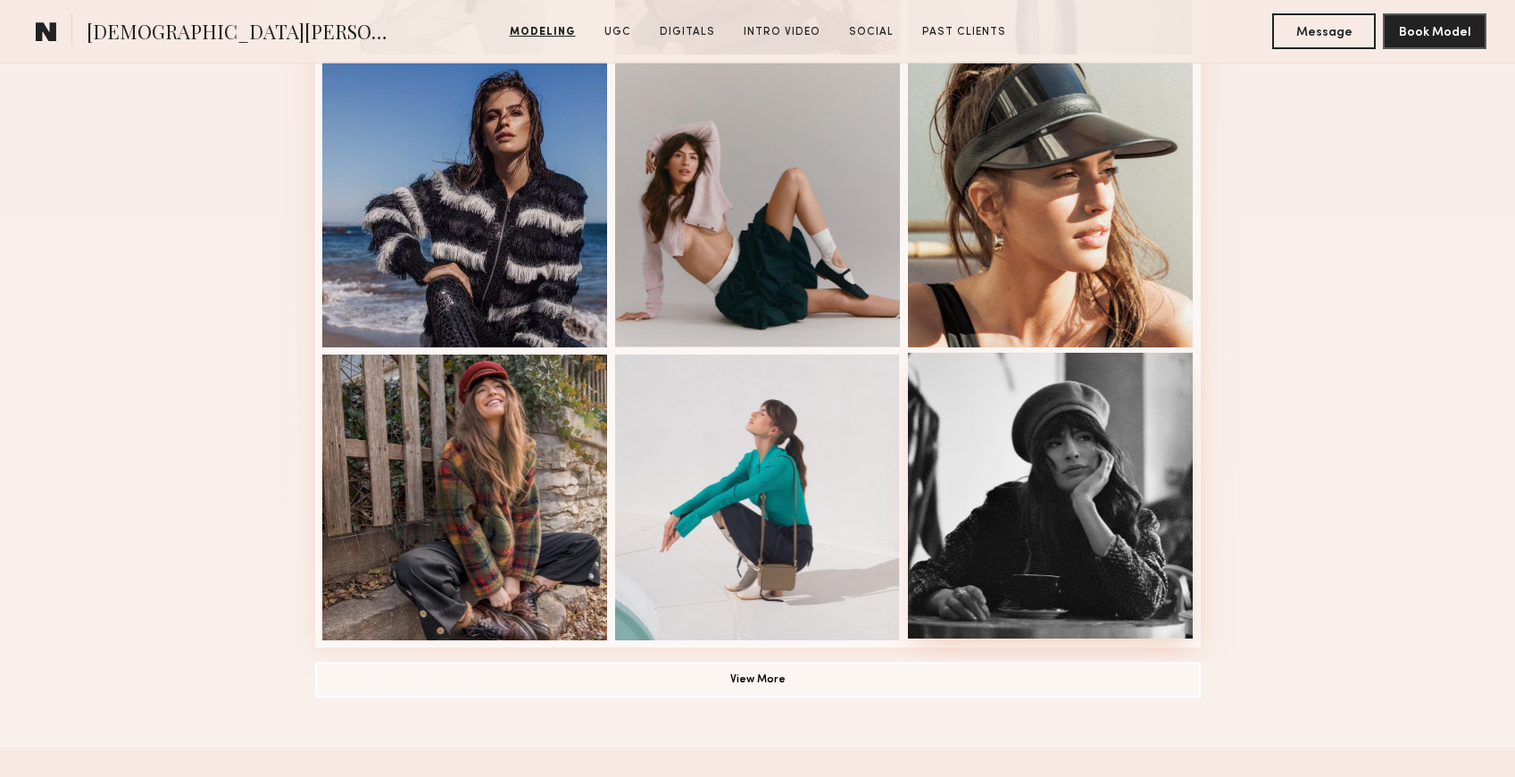
click at [1023, 425] on div at bounding box center [1051, 496] width 286 height 286
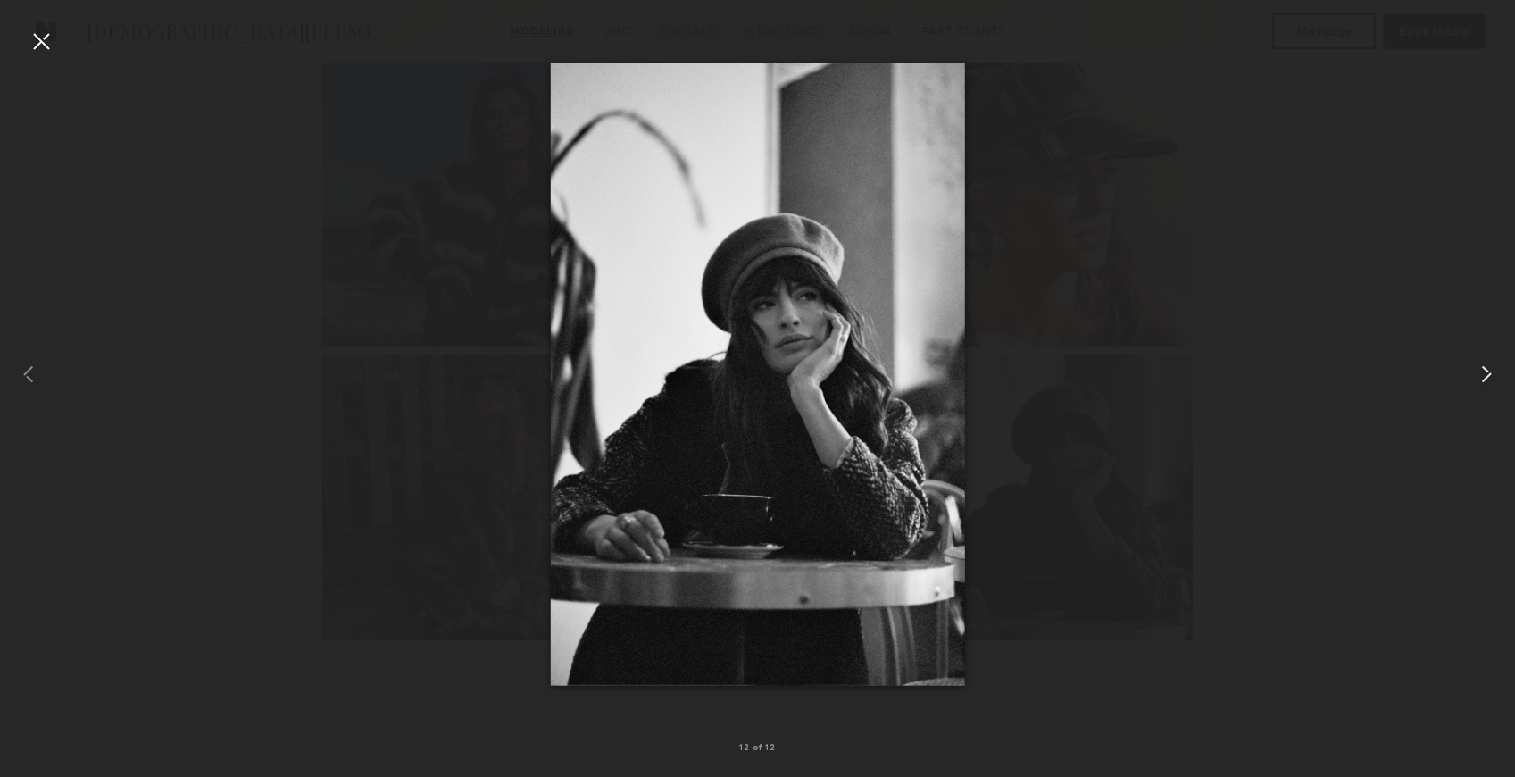
click at [1484, 374] on common-icon at bounding box center [1486, 374] width 29 height 29
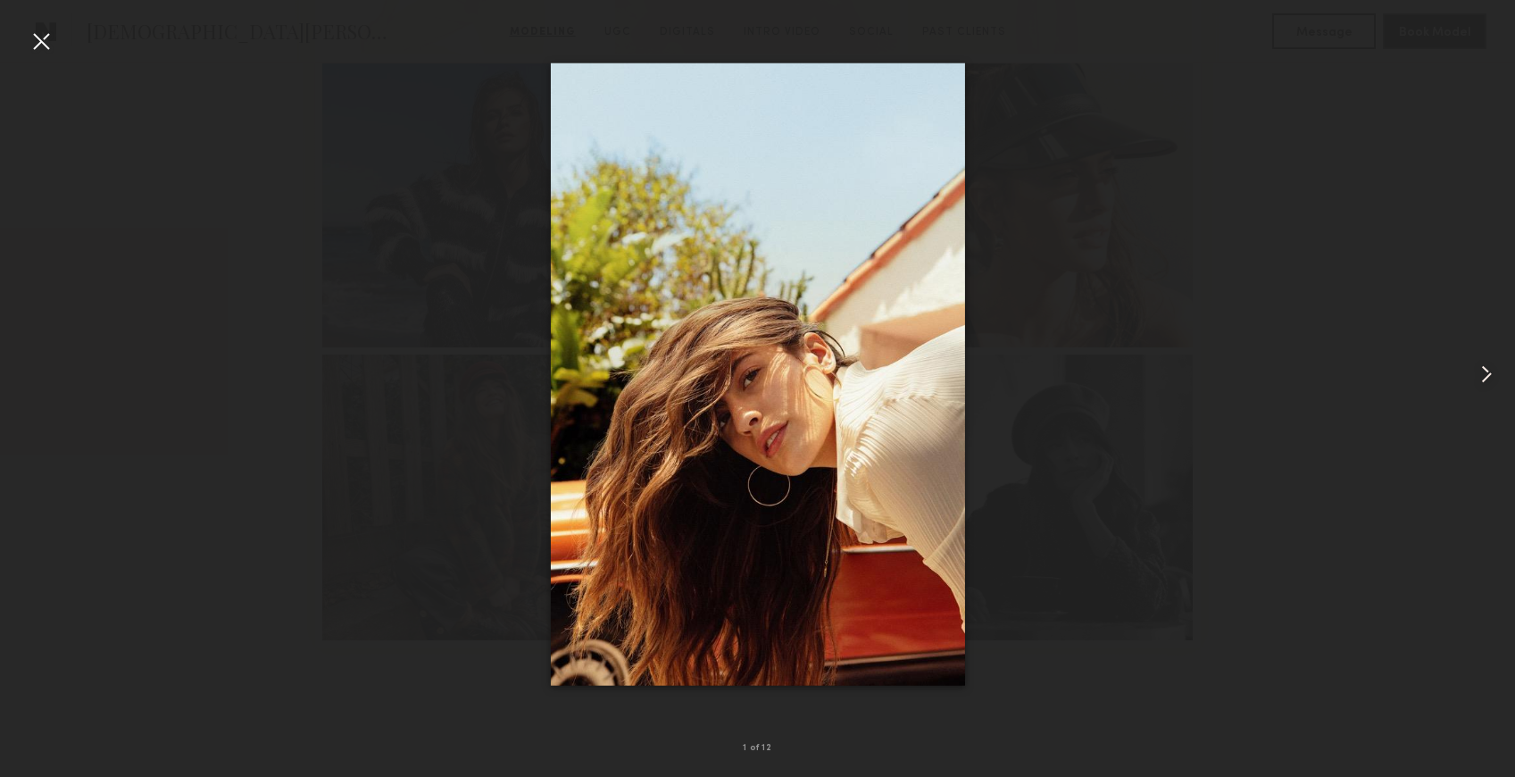
click at [1484, 374] on common-icon at bounding box center [1486, 374] width 29 height 29
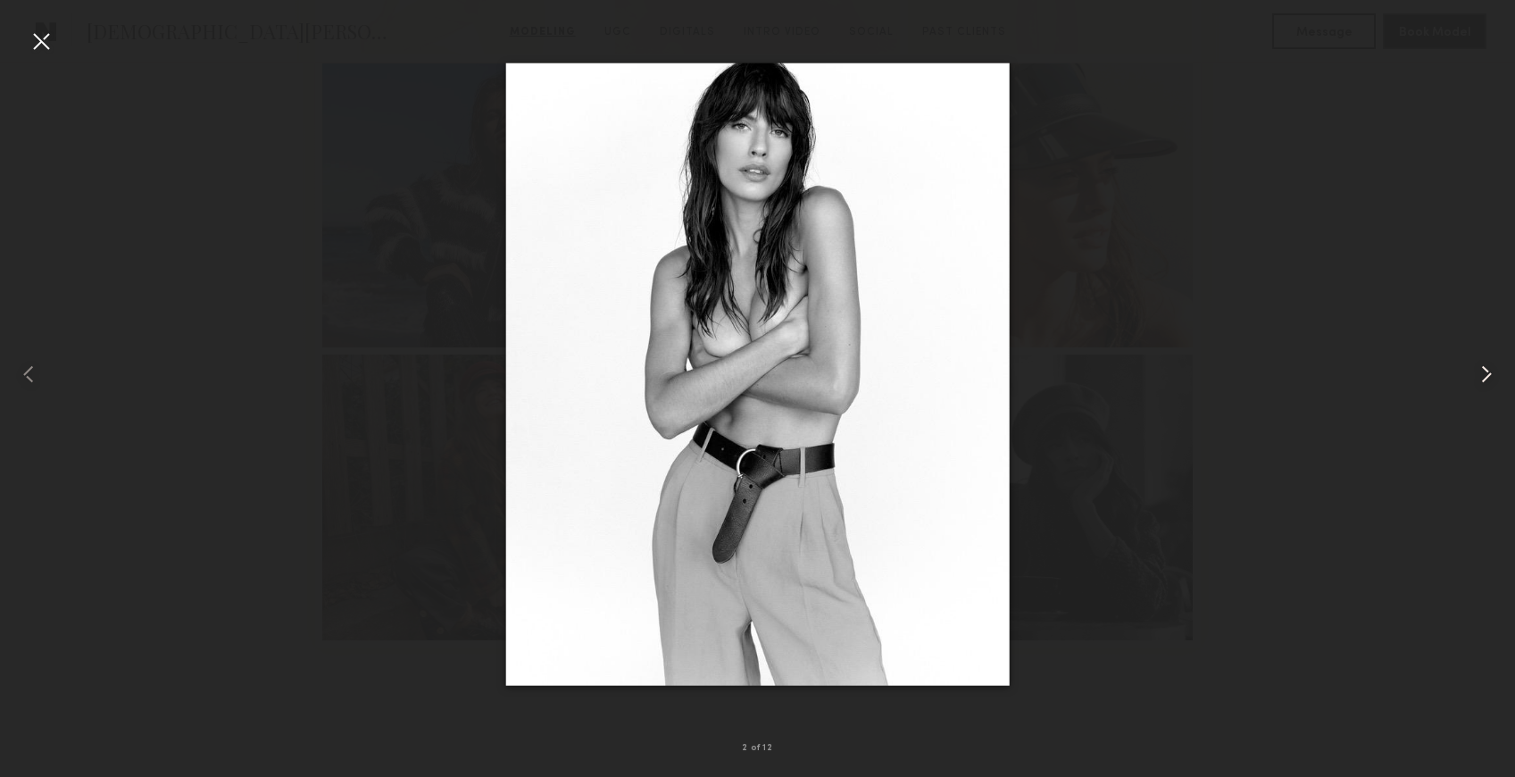
click at [1484, 374] on common-icon at bounding box center [1486, 374] width 29 height 29
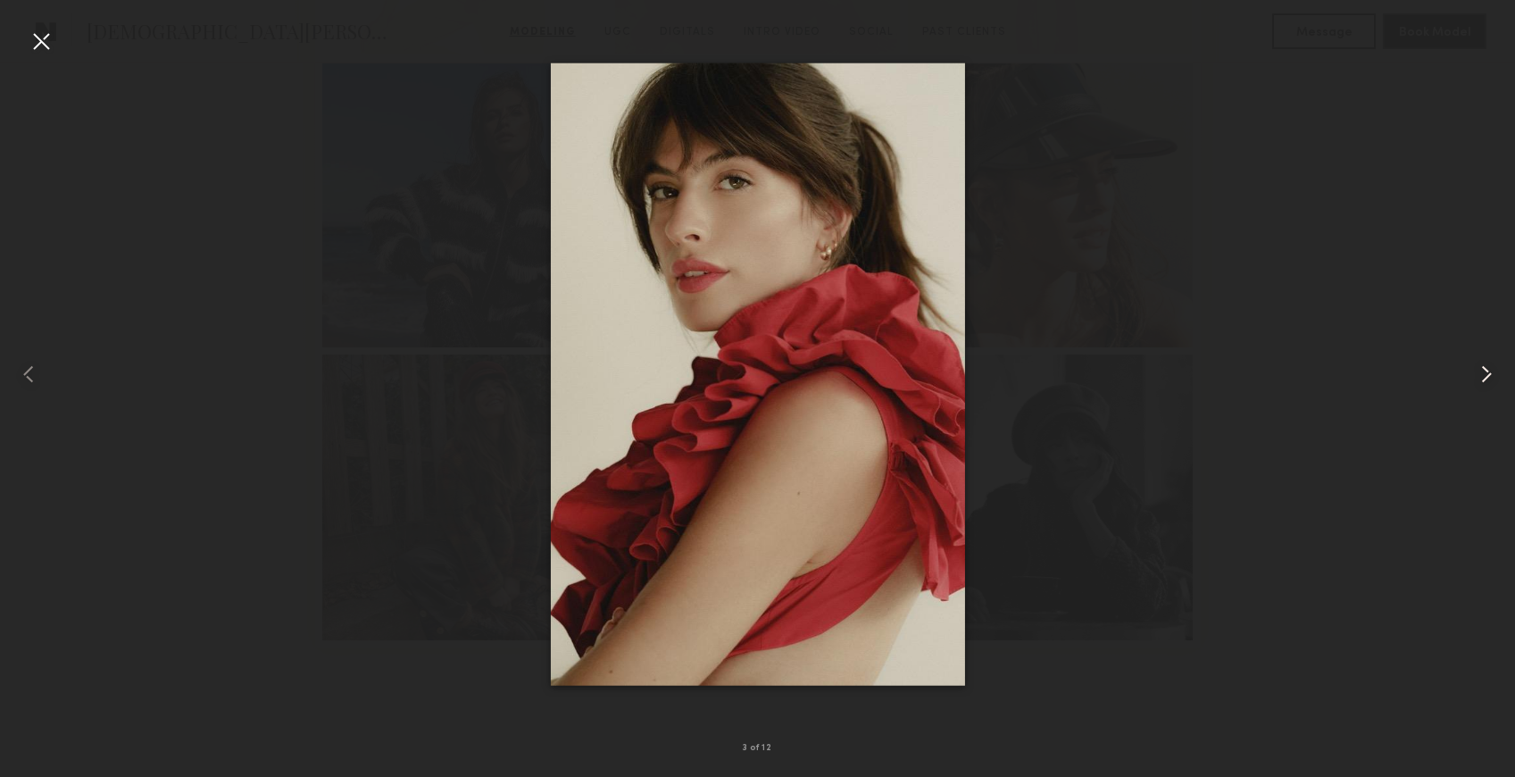
click at [1484, 374] on common-icon at bounding box center [1486, 374] width 29 height 29
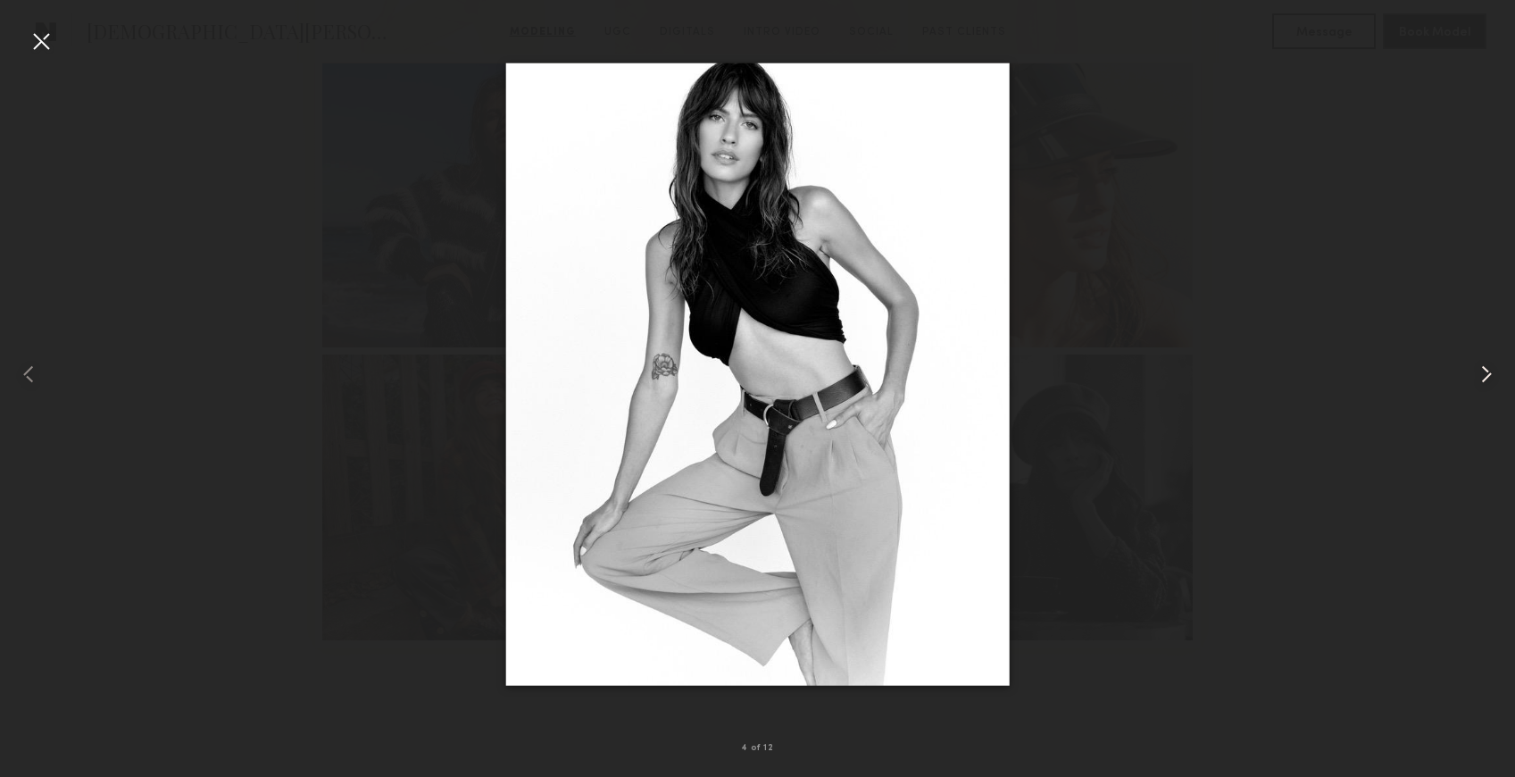
click at [1484, 374] on common-icon at bounding box center [1486, 374] width 29 height 29
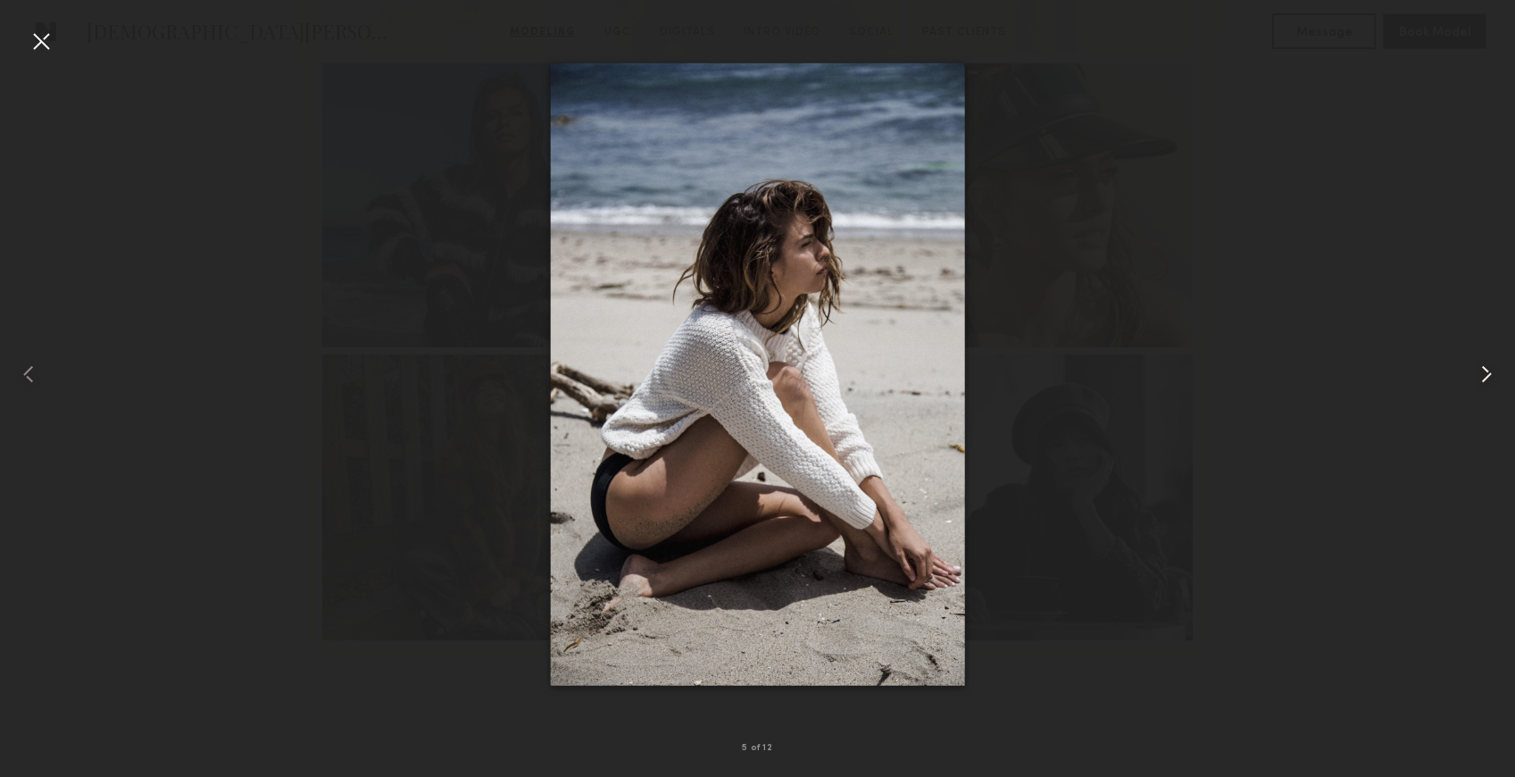
click at [1484, 374] on common-icon at bounding box center [1486, 374] width 29 height 29
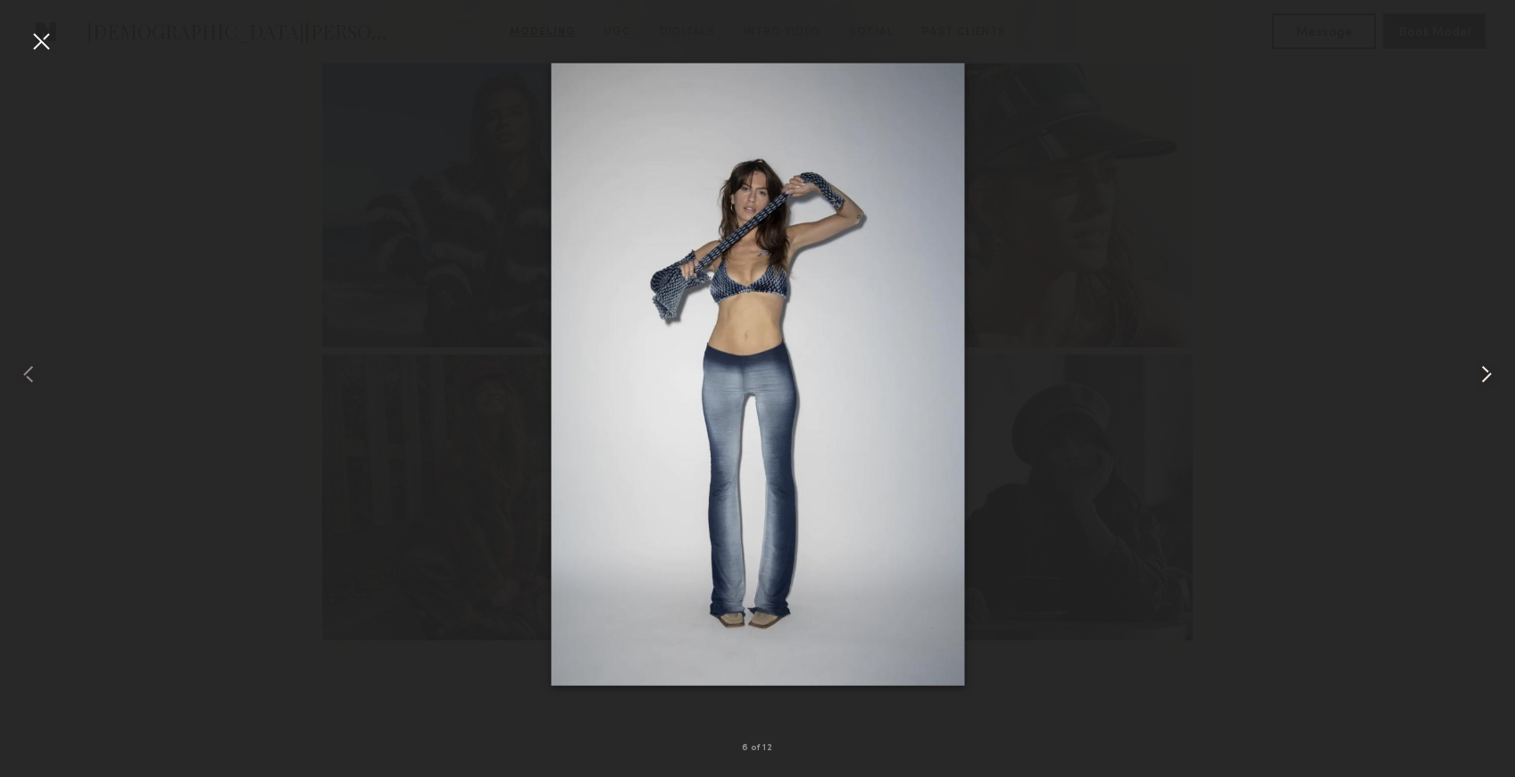
click at [1484, 374] on common-icon at bounding box center [1486, 374] width 29 height 29
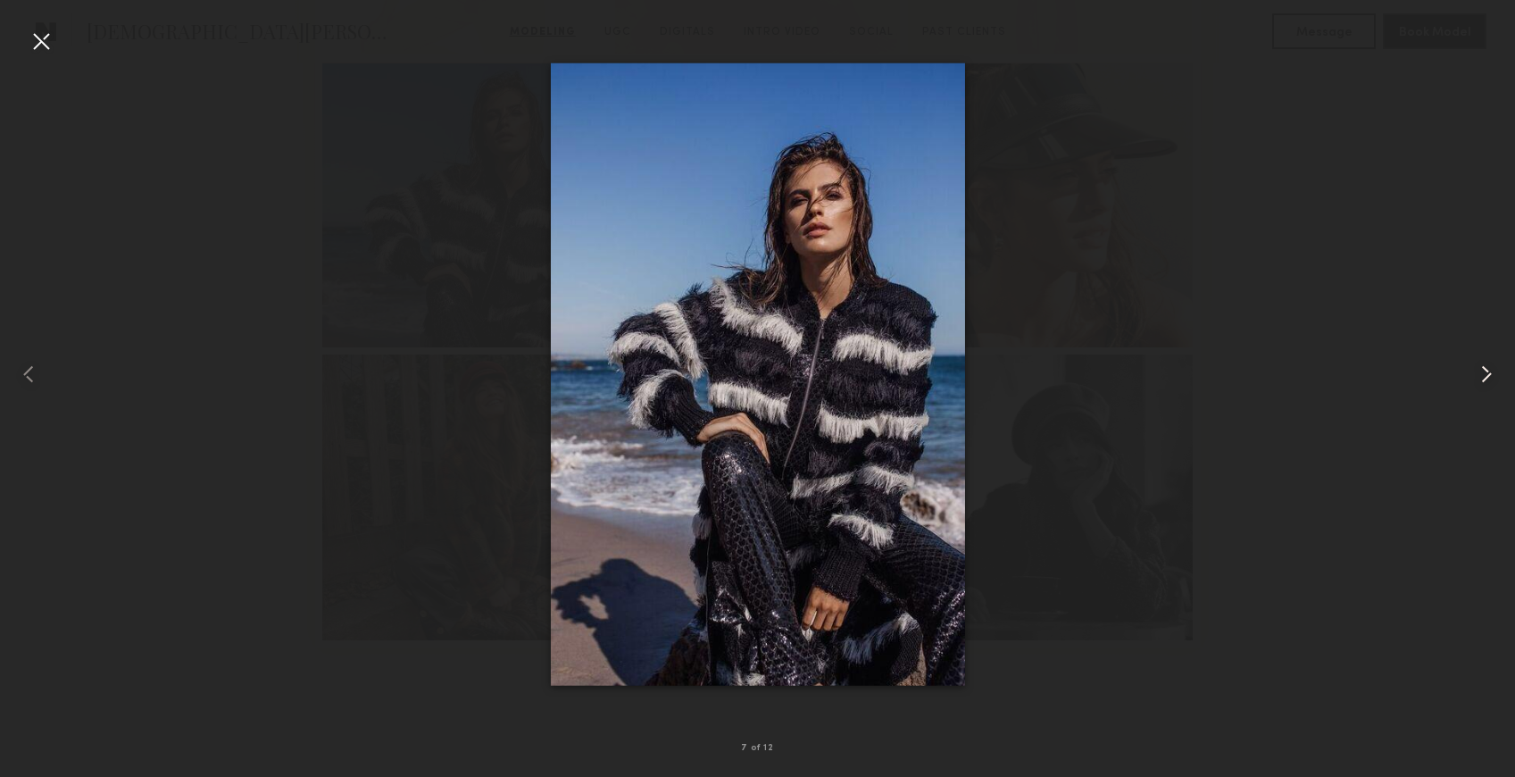
click at [1484, 374] on common-icon at bounding box center [1486, 374] width 29 height 29
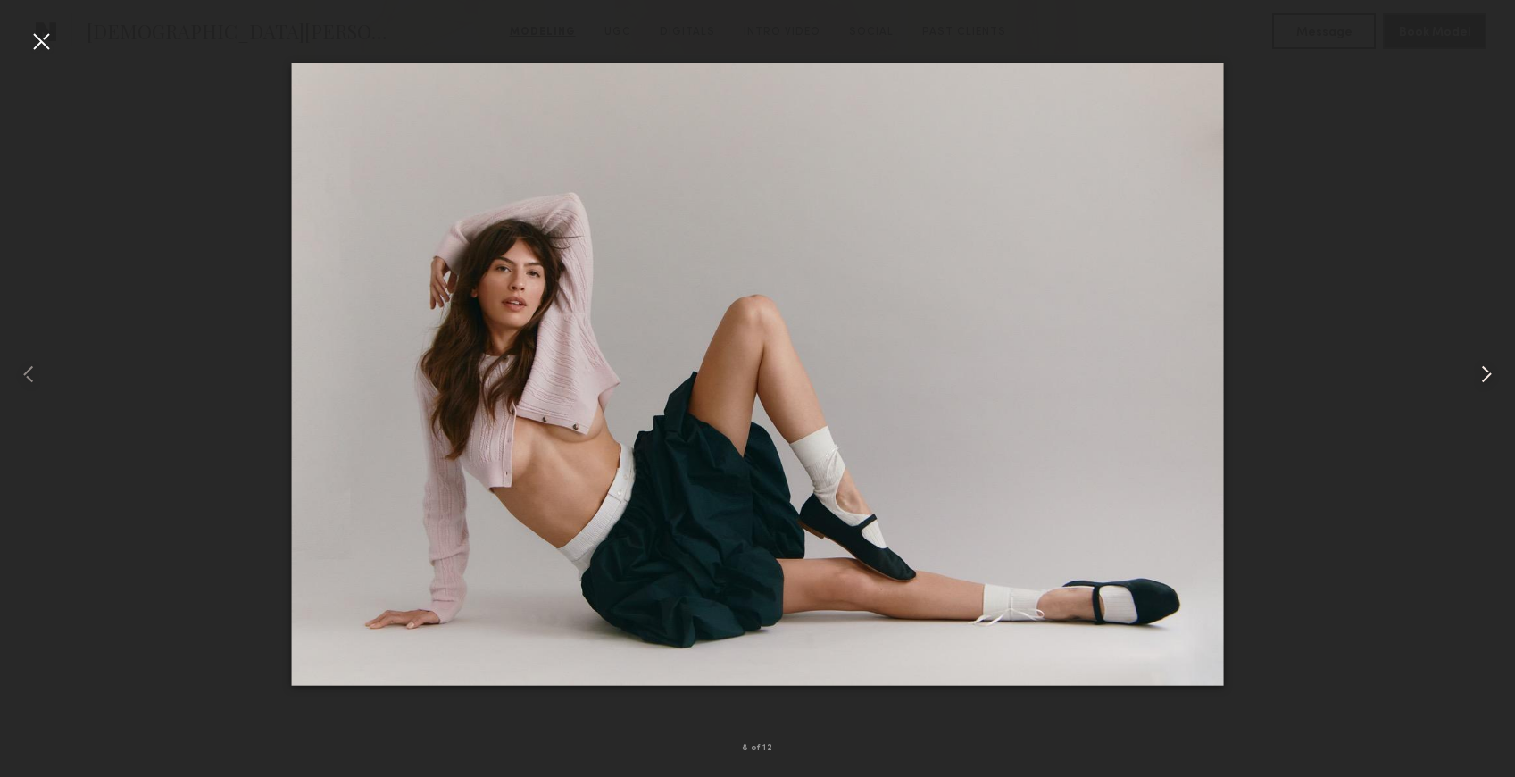
click at [1484, 374] on common-icon at bounding box center [1486, 374] width 29 height 29
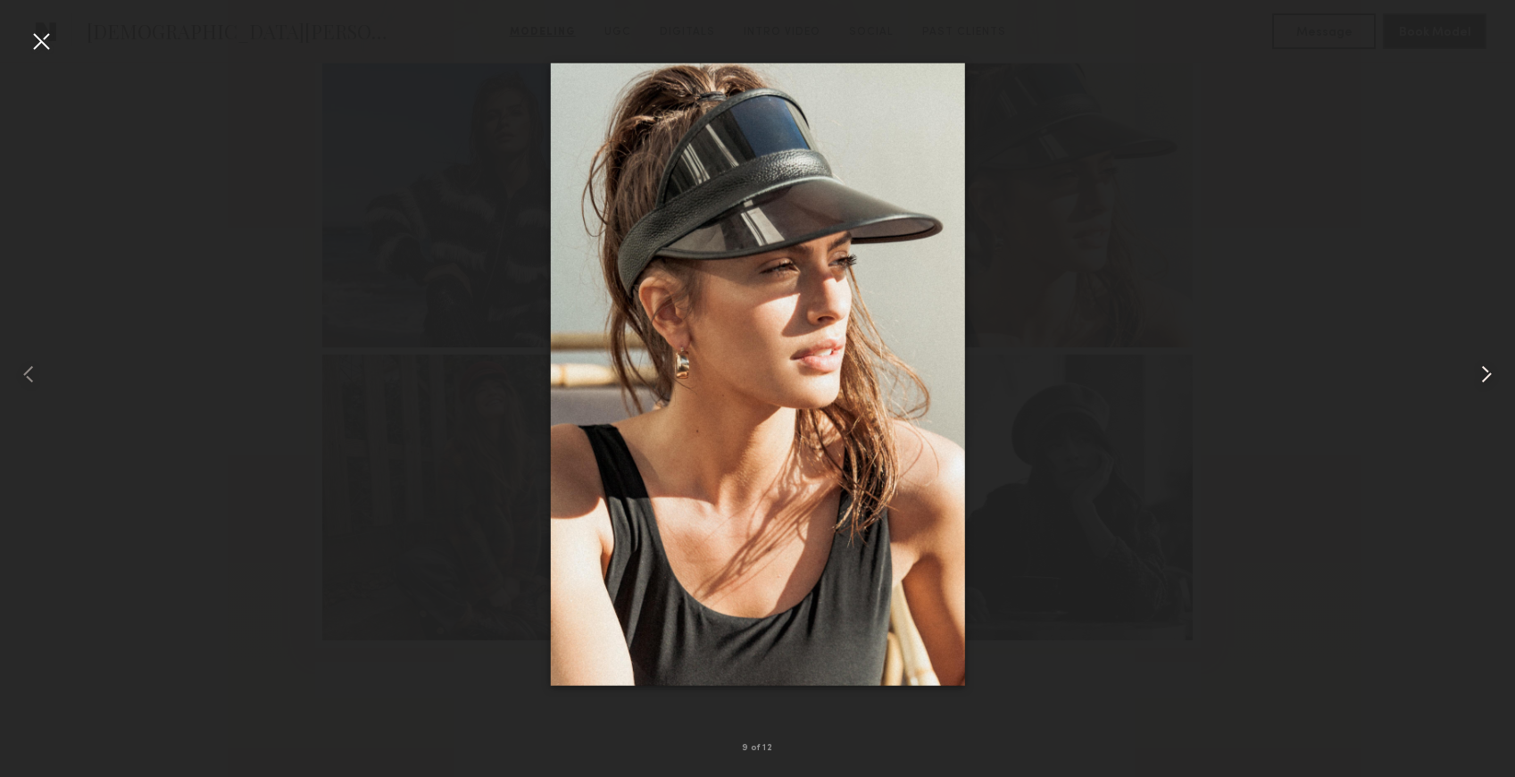
click at [1484, 374] on common-icon at bounding box center [1486, 374] width 29 height 29
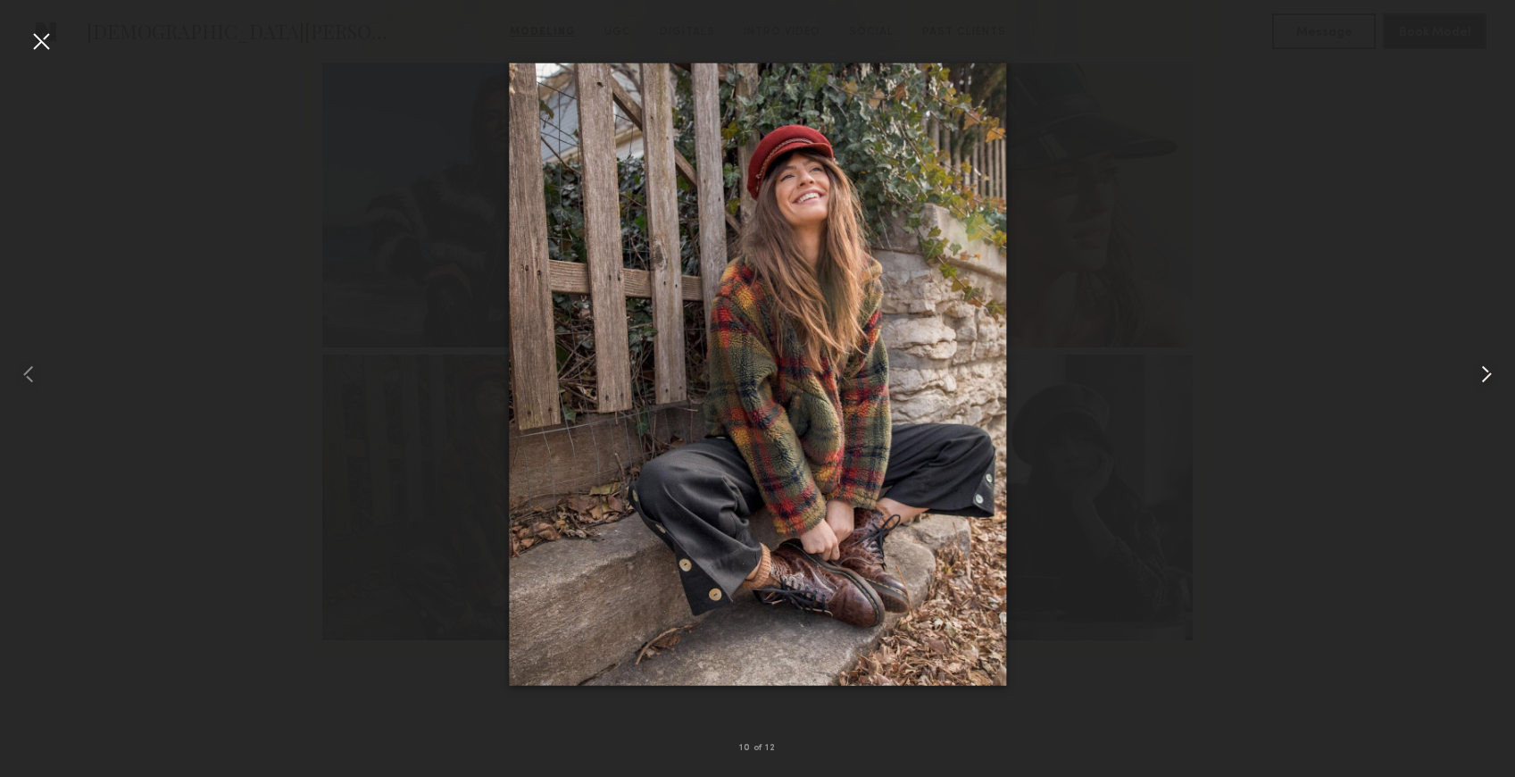
click at [1484, 374] on common-icon at bounding box center [1486, 374] width 29 height 29
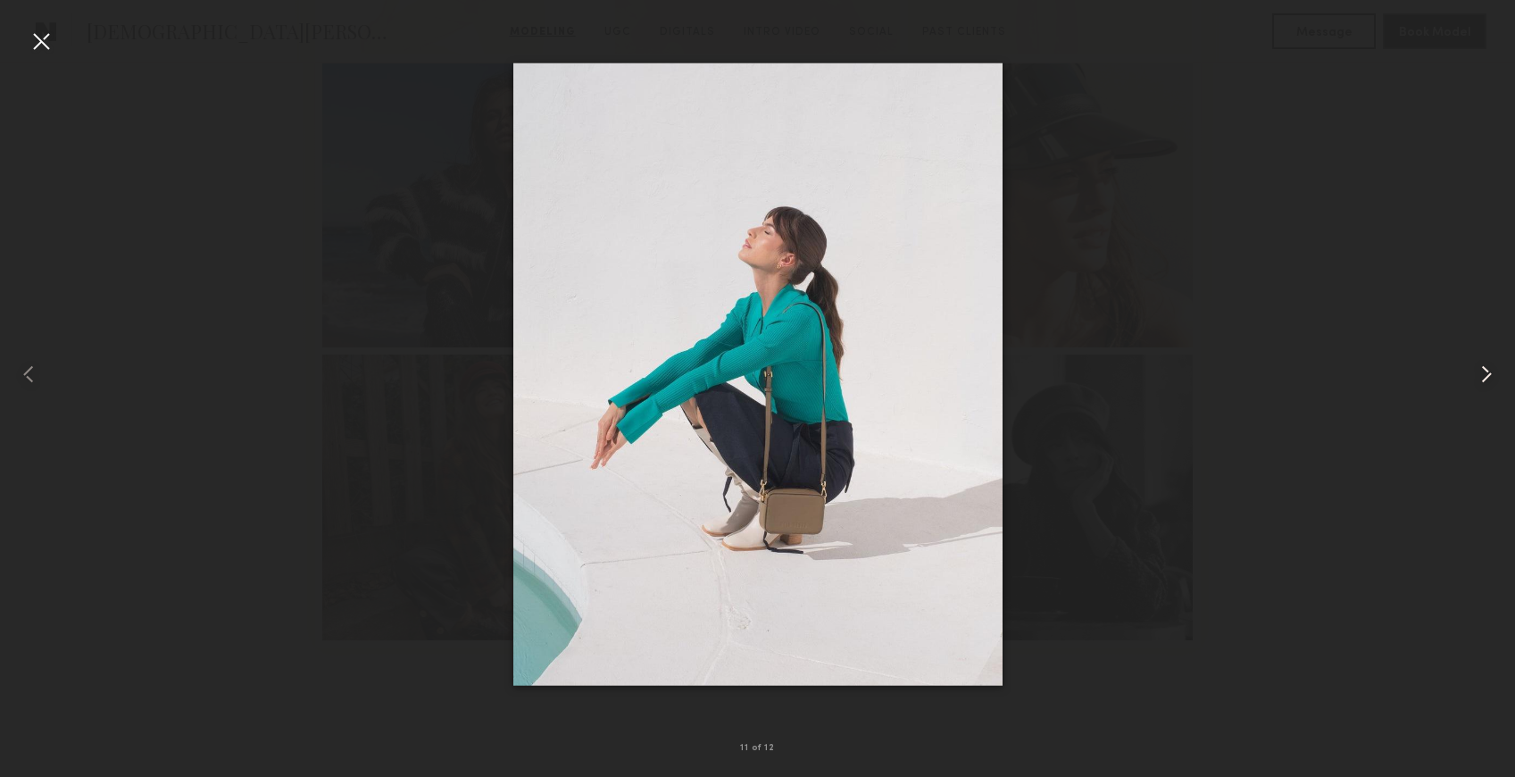
click at [1484, 374] on common-icon at bounding box center [1486, 374] width 29 height 29
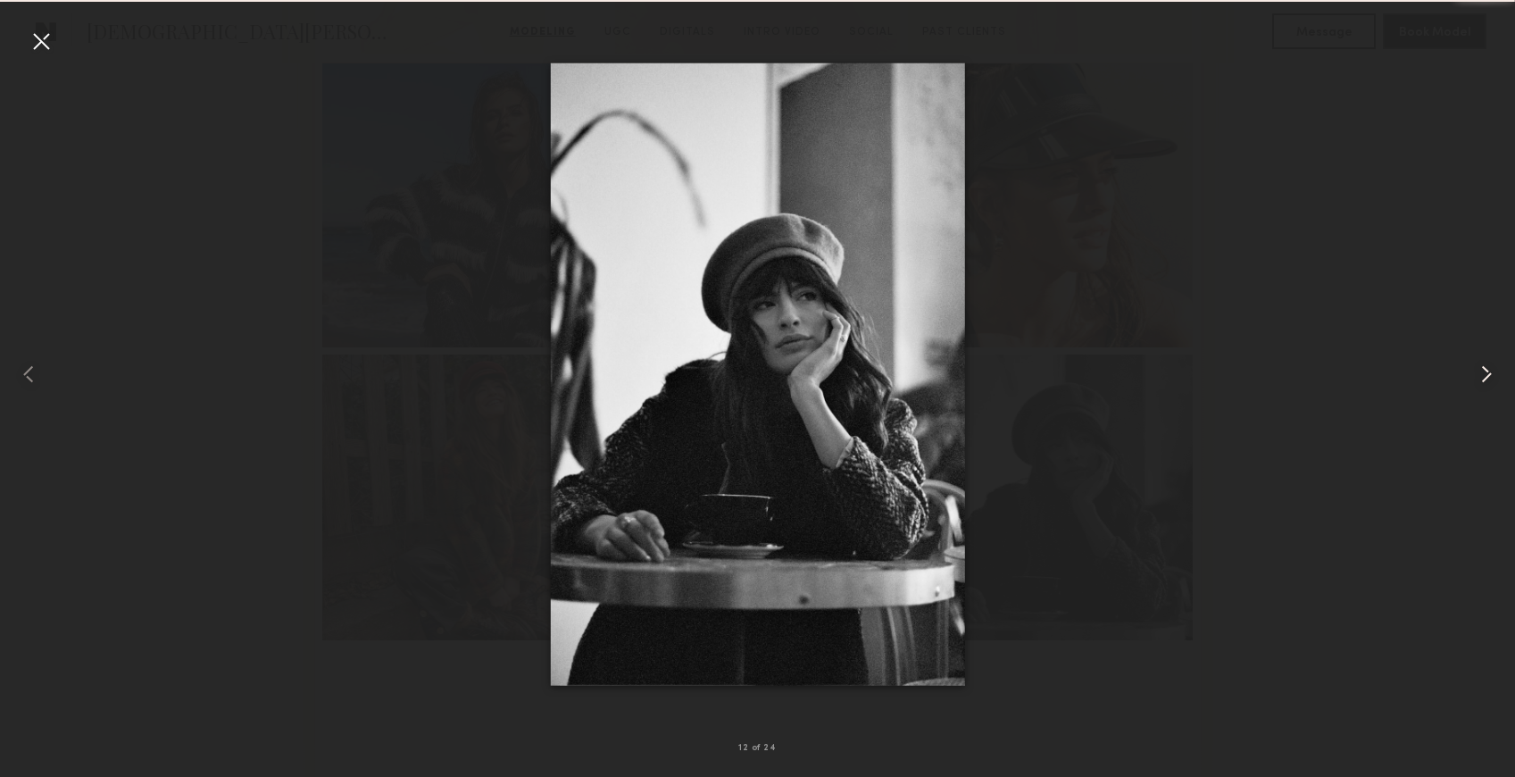
click at [1484, 374] on common-icon at bounding box center [1486, 374] width 29 height 29
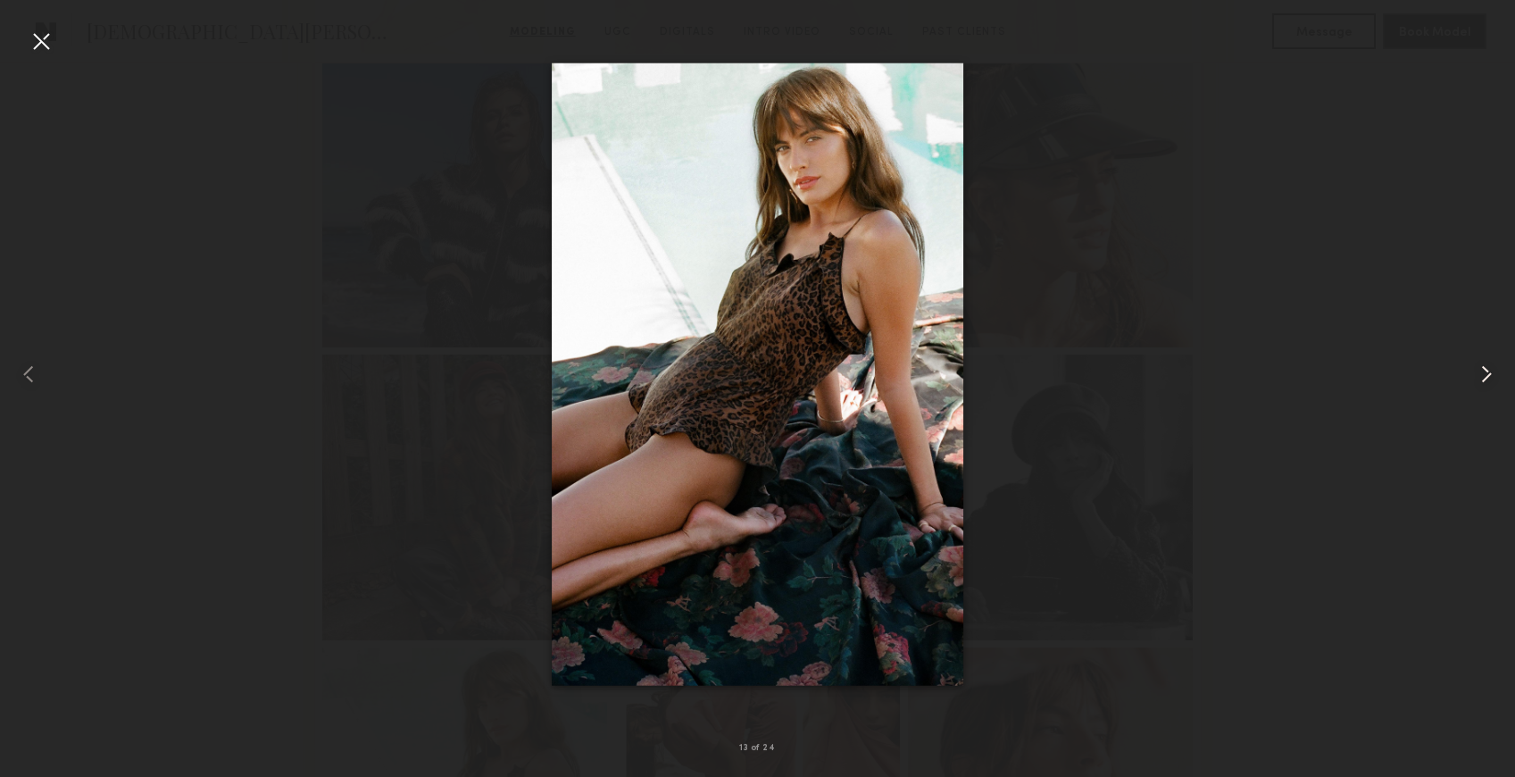
click at [1483, 380] on common-icon at bounding box center [1486, 374] width 29 height 29
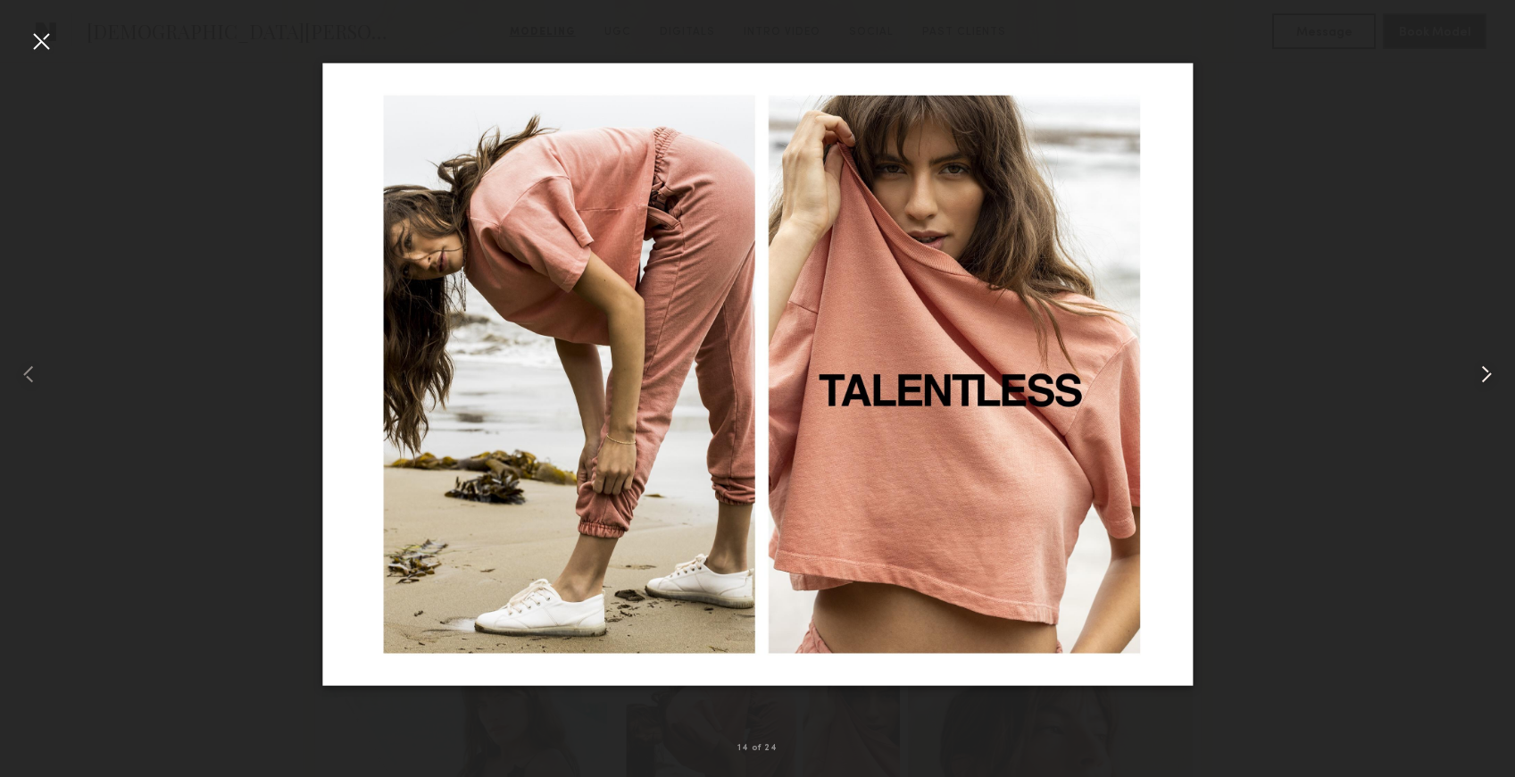
click at [1483, 380] on common-icon at bounding box center [1486, 374] width 29 height 29
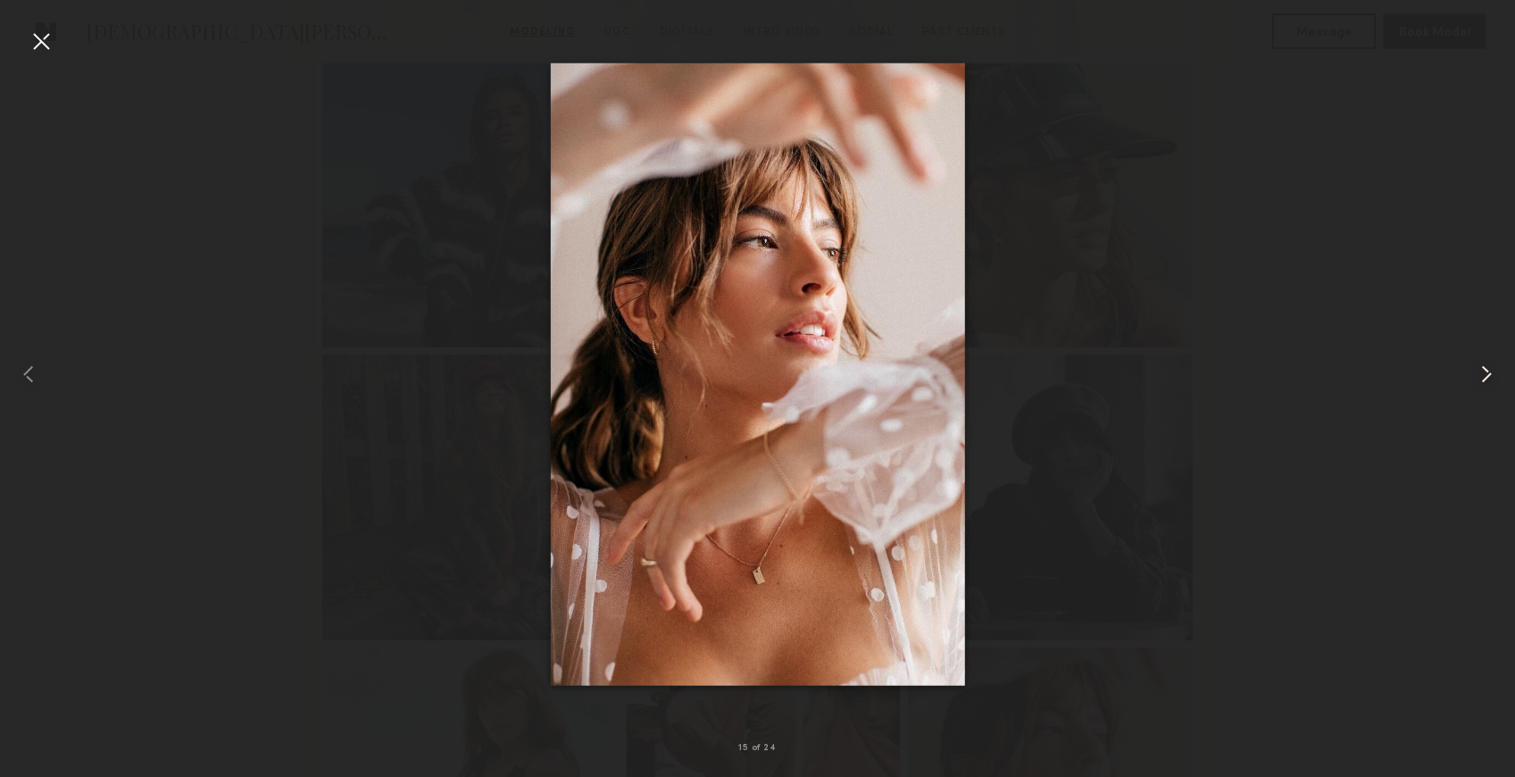
click at [1483, 380] on common-icon at bounding box center [1486, 374] width 29 height 29
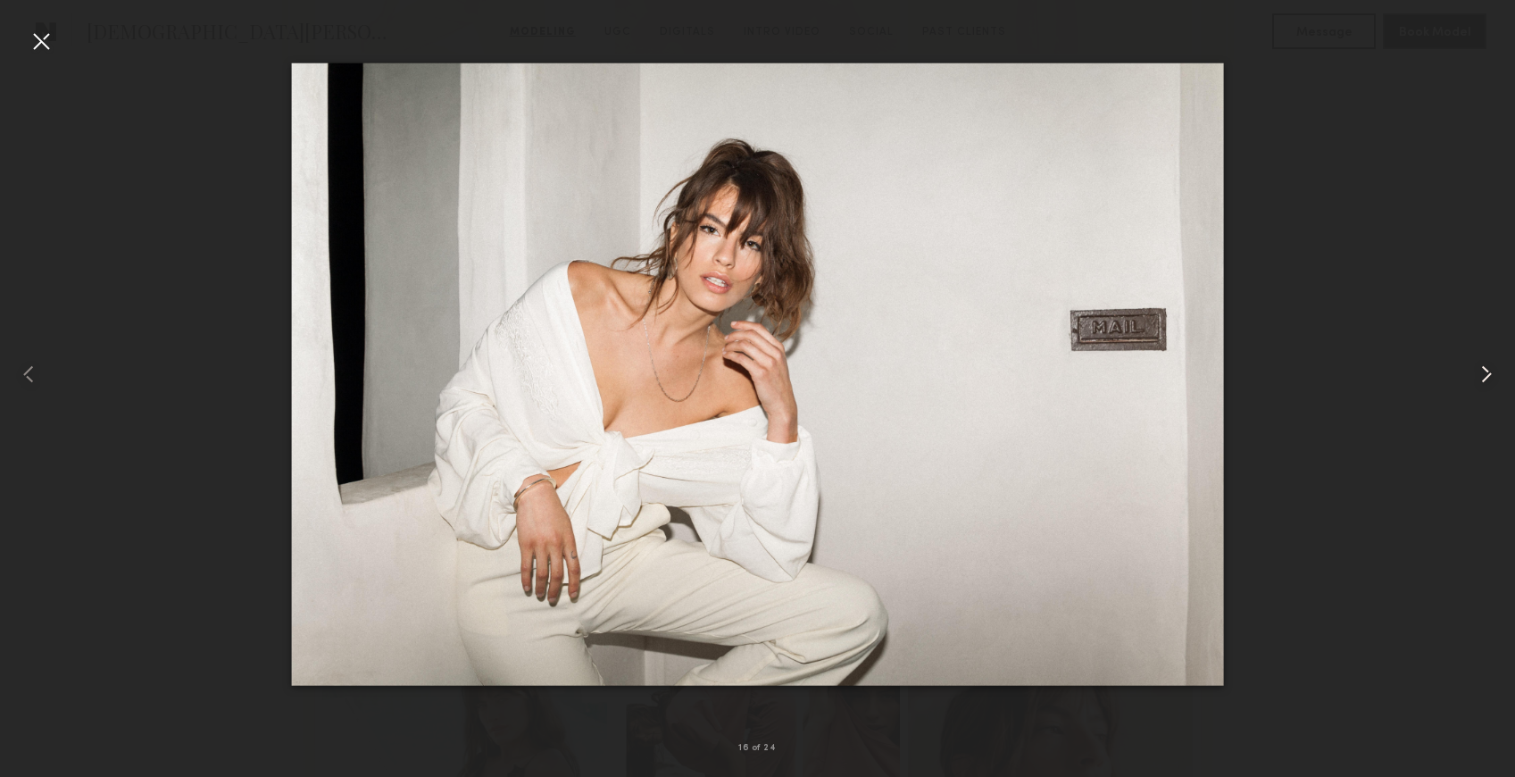
click at [1483, 380] on common-icon at bounding box center [1486, 374] width 29 height 29
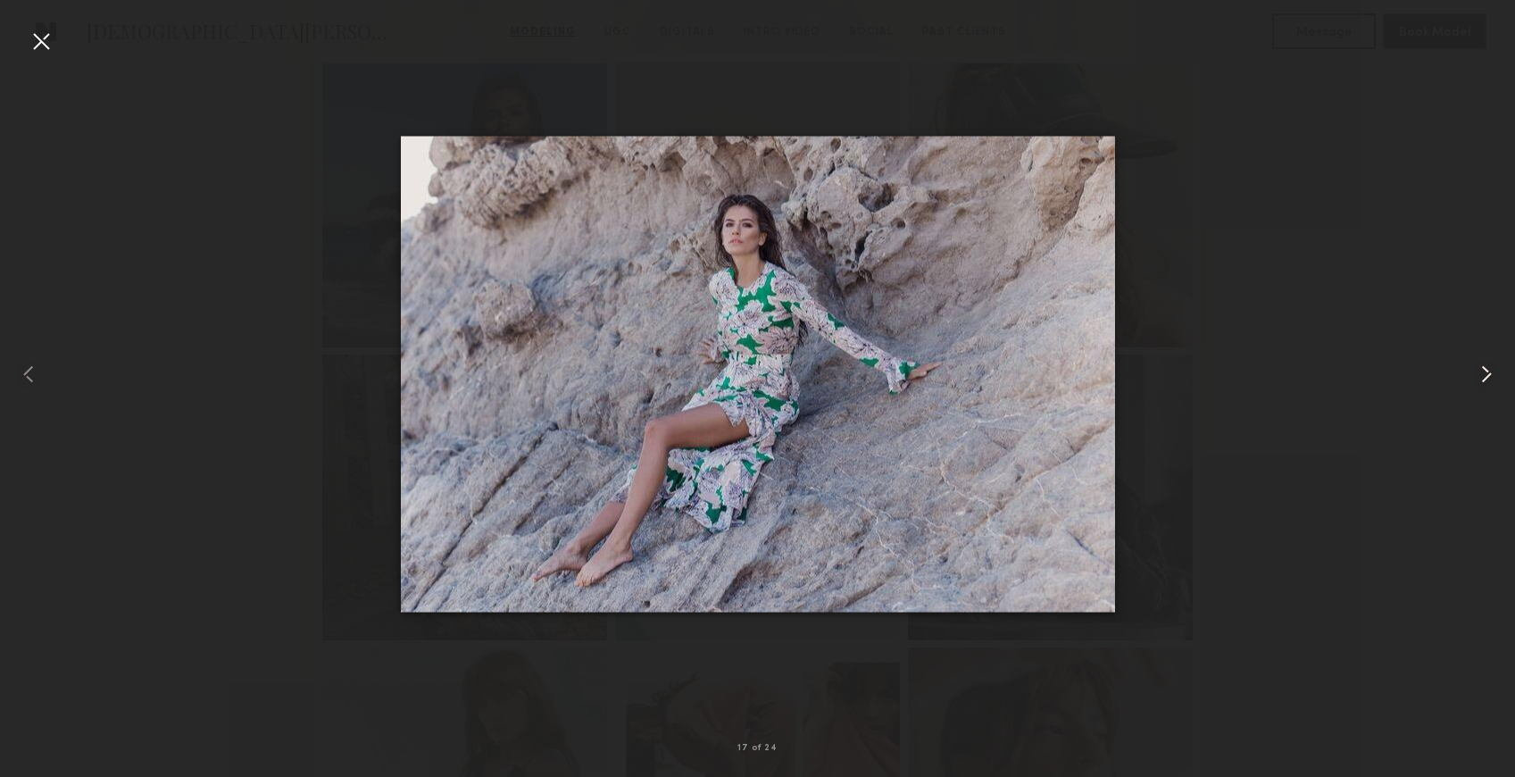
click at [1483, 380] on common-icon at bounding box center [1486, 374] width 29 height 29
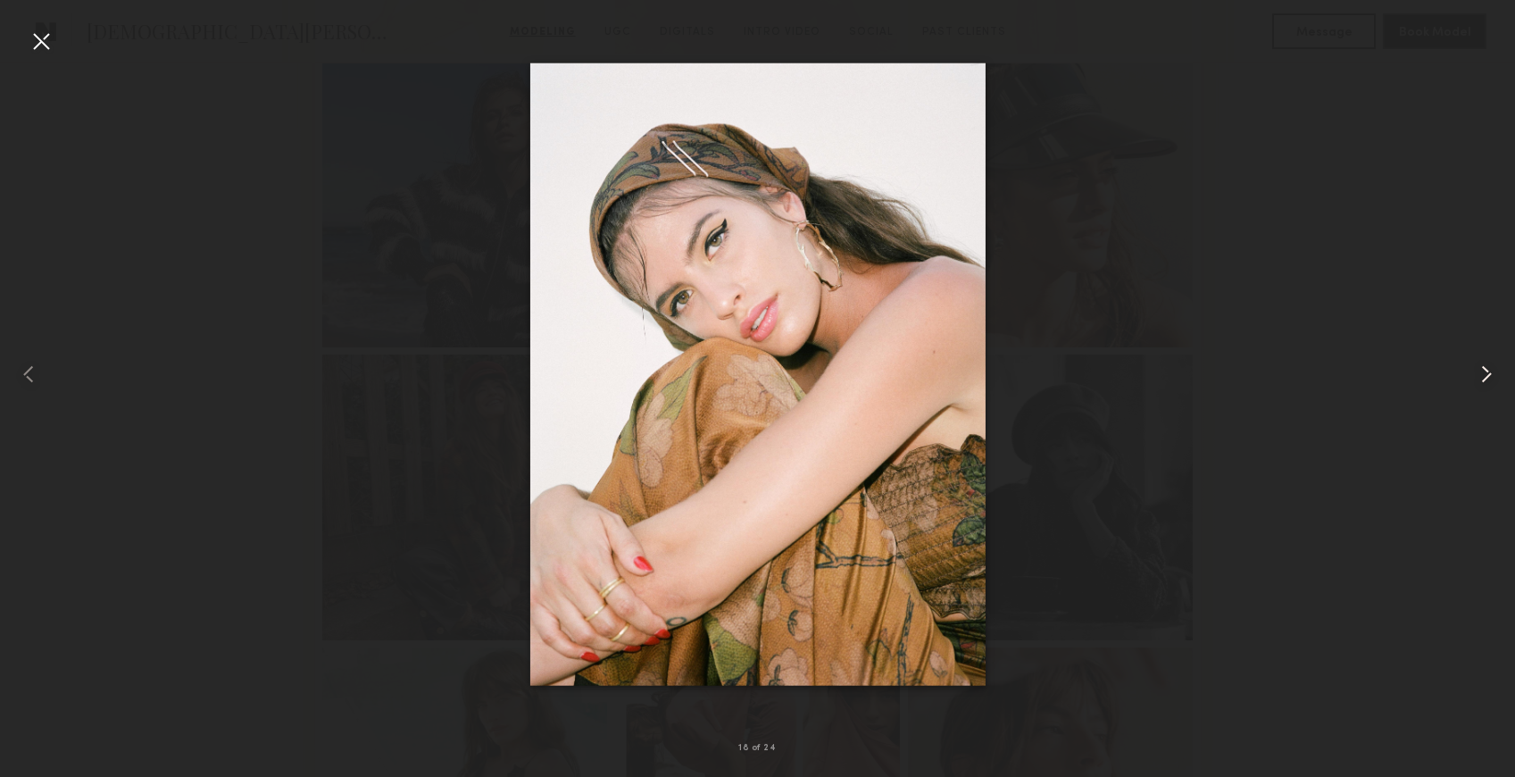
click at [1483, 380] on common-icon at bounding box center [1486, 374] width 29 height 29
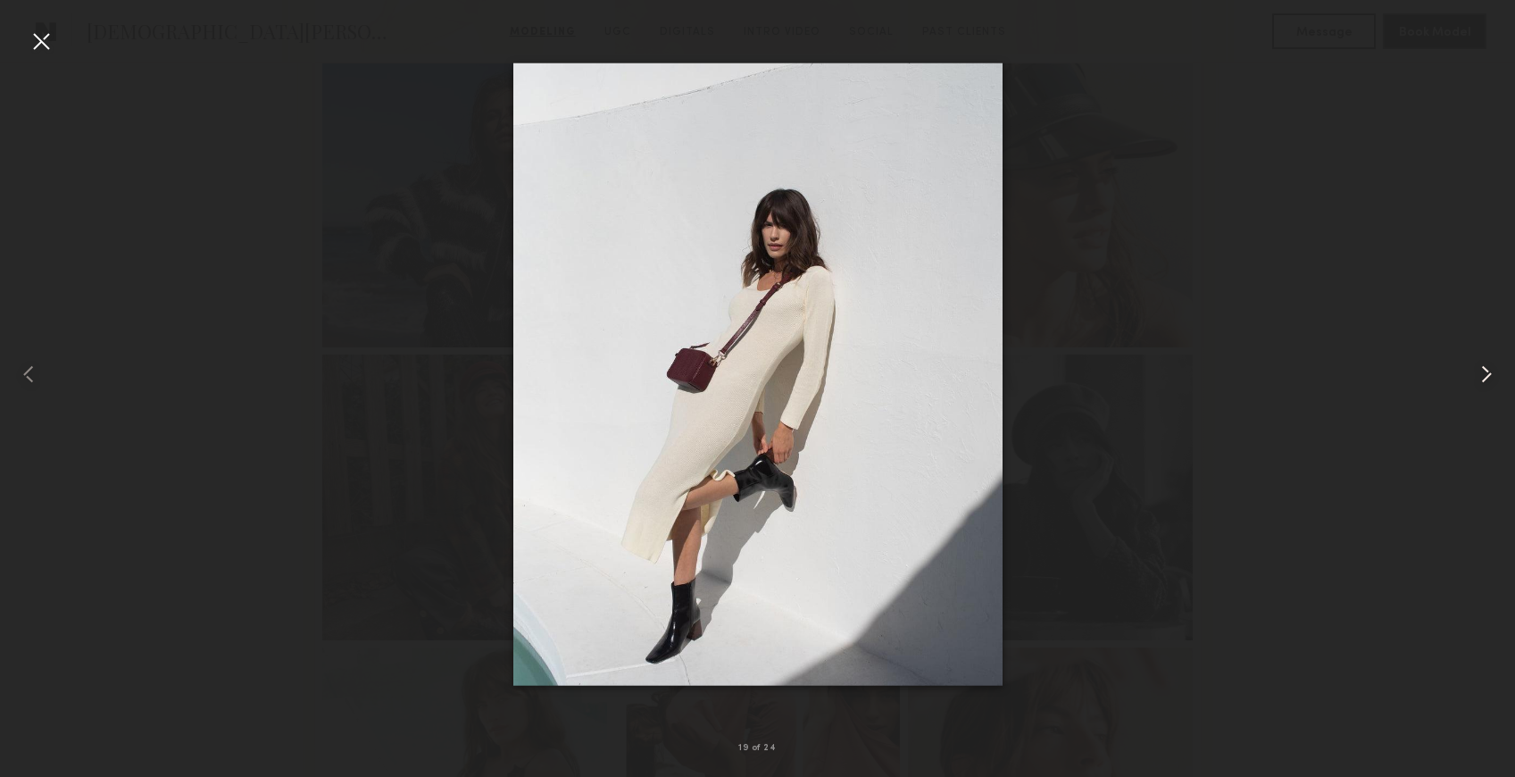
click at [1483, 380] on common-icon at bounding box center [1486, 374] width 29 height 29
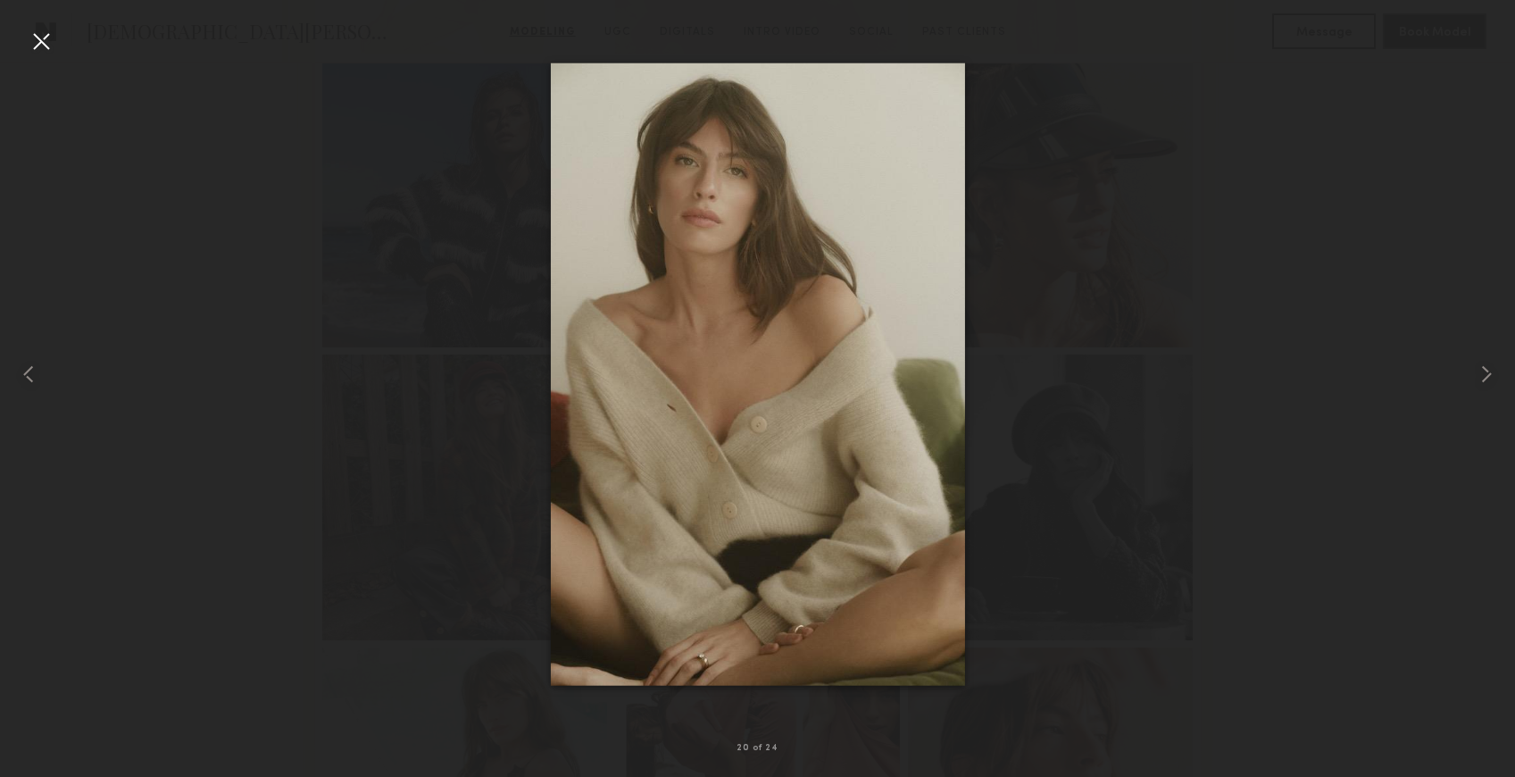
click at [32, 41] on div at bounding box center [41, 41] width 29 height 29
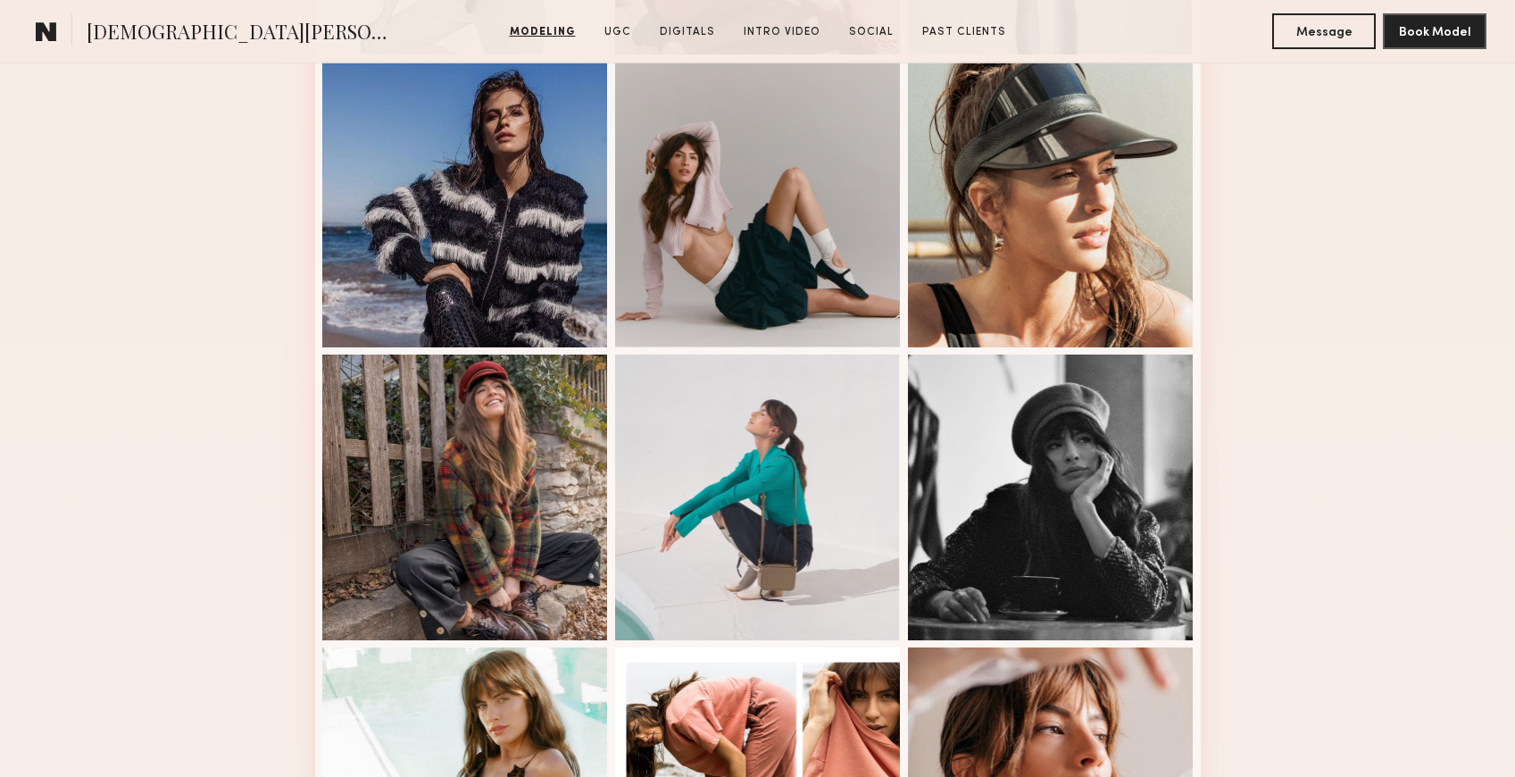
scroll to position [707, 0]
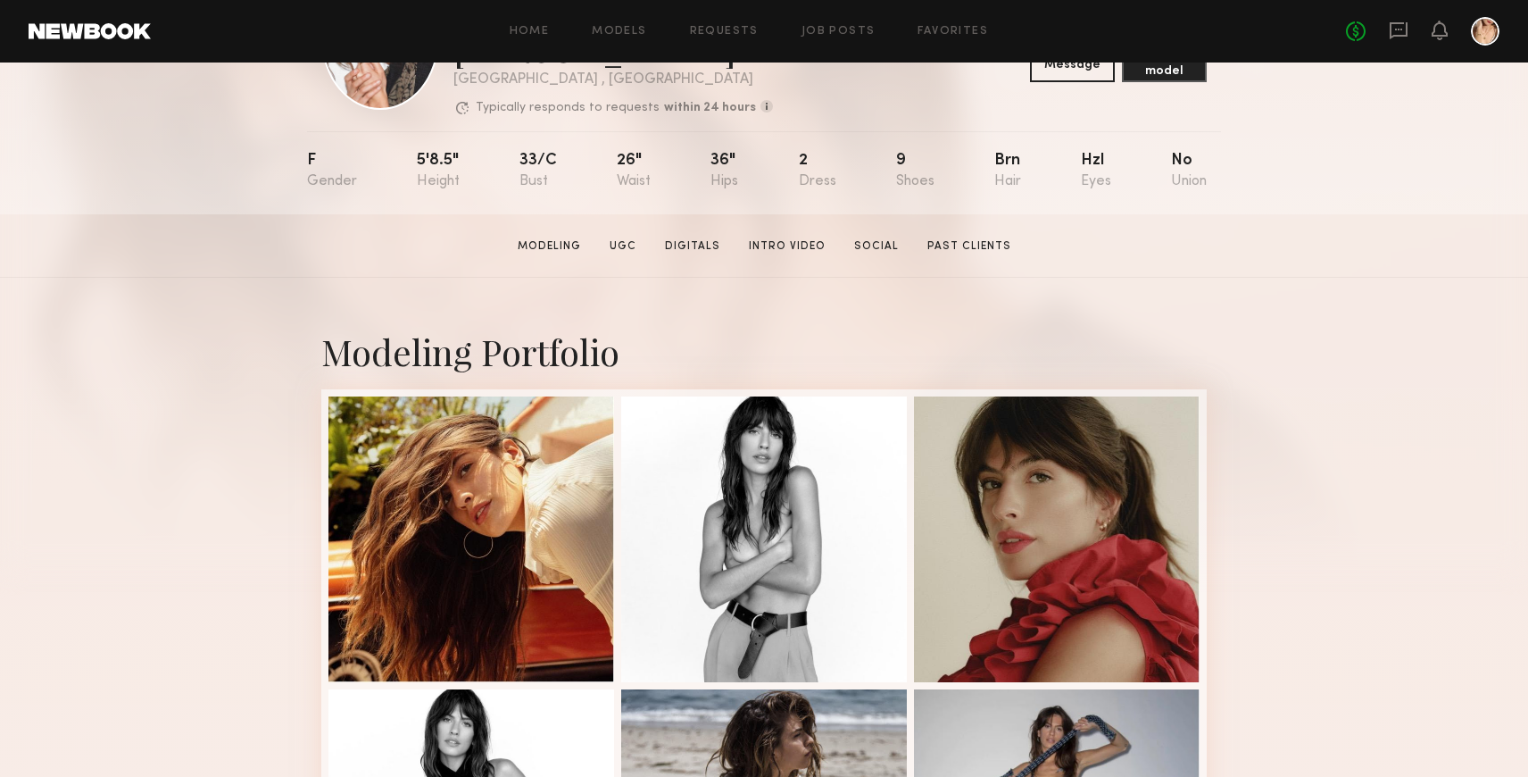
scroll to position [380, 0]
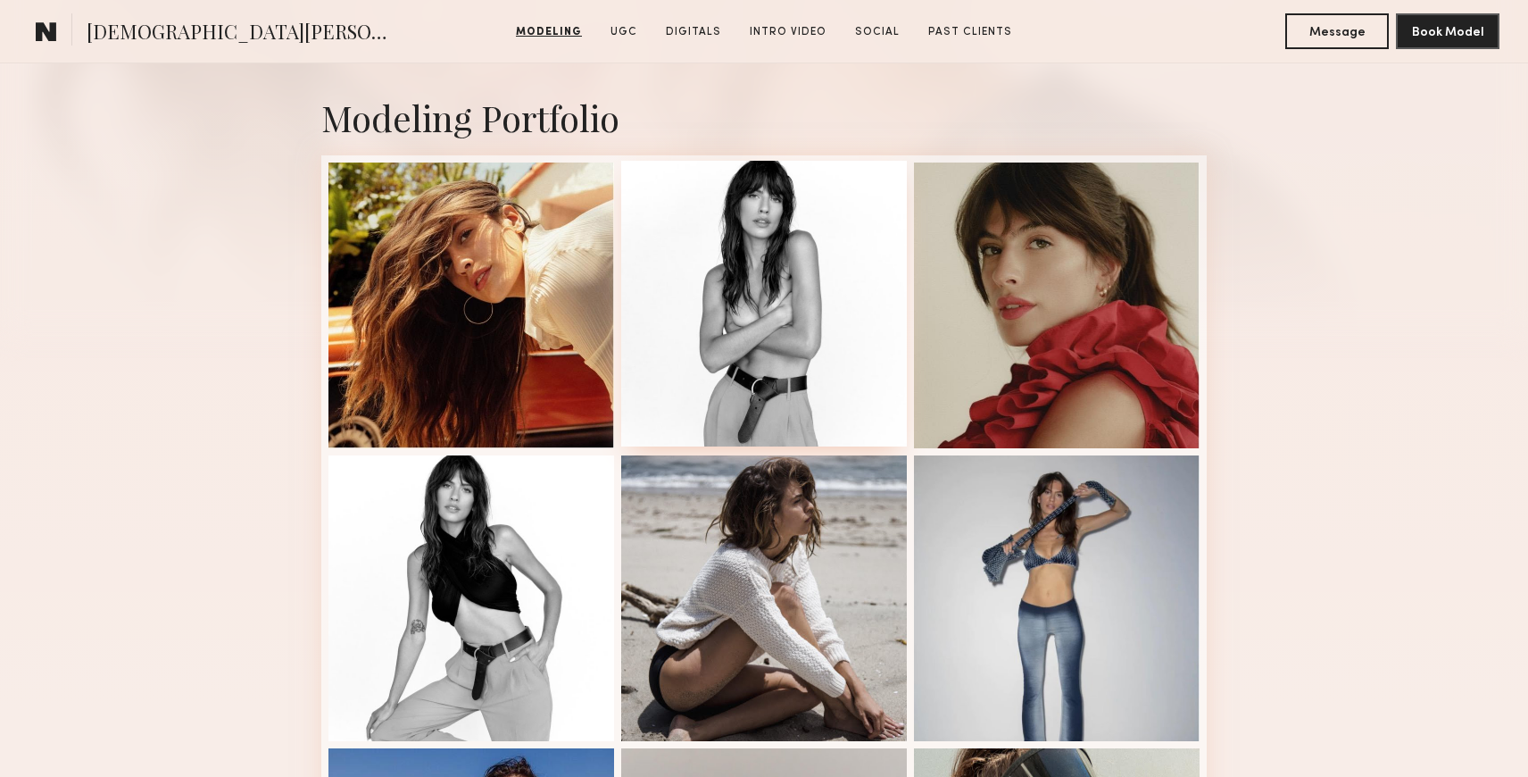
click at [746, 320] on div at bounding box center [764, 304] width 286 height 286
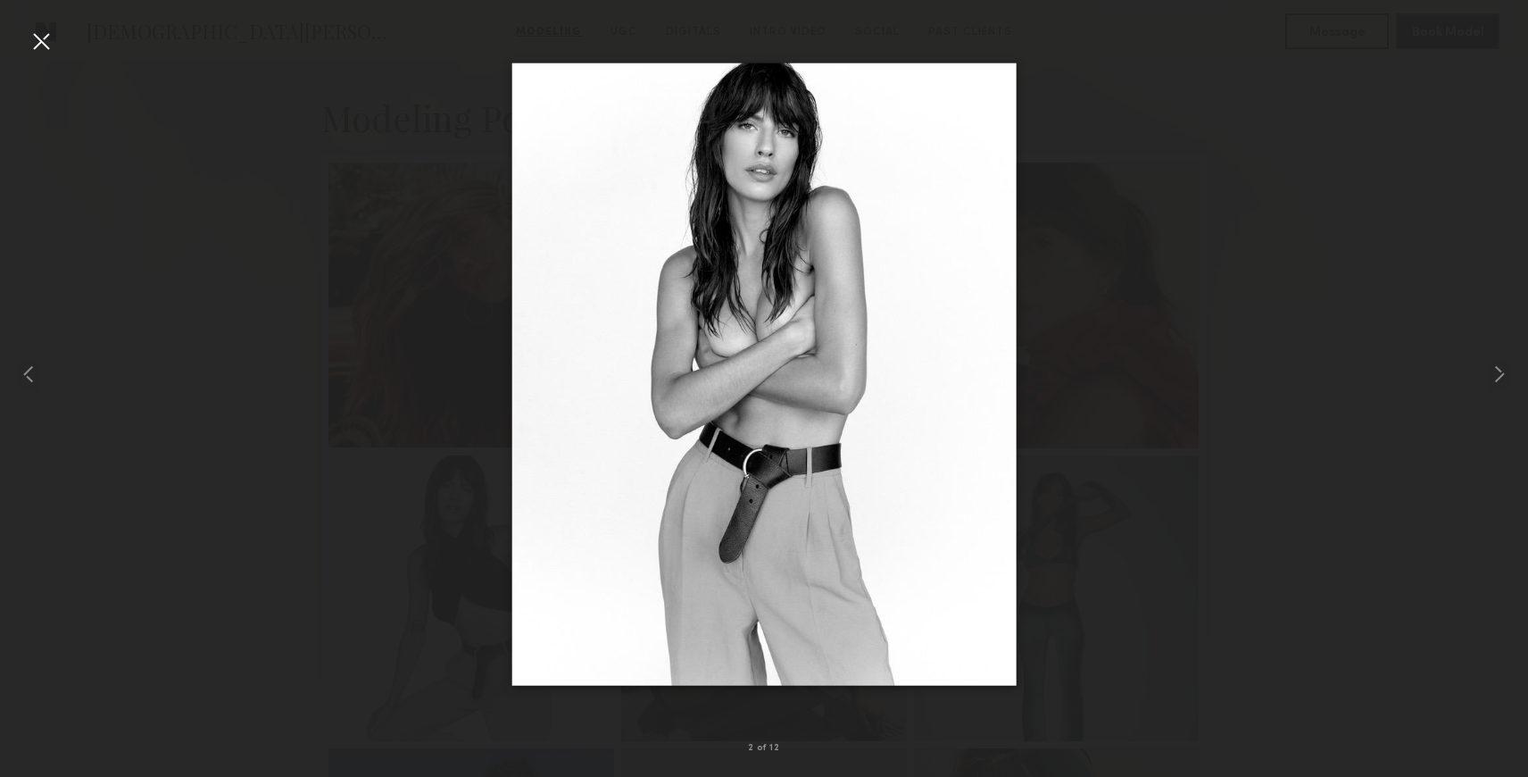
click at [41, 41] on div at bounding box center [41, 41] width 29 height 29
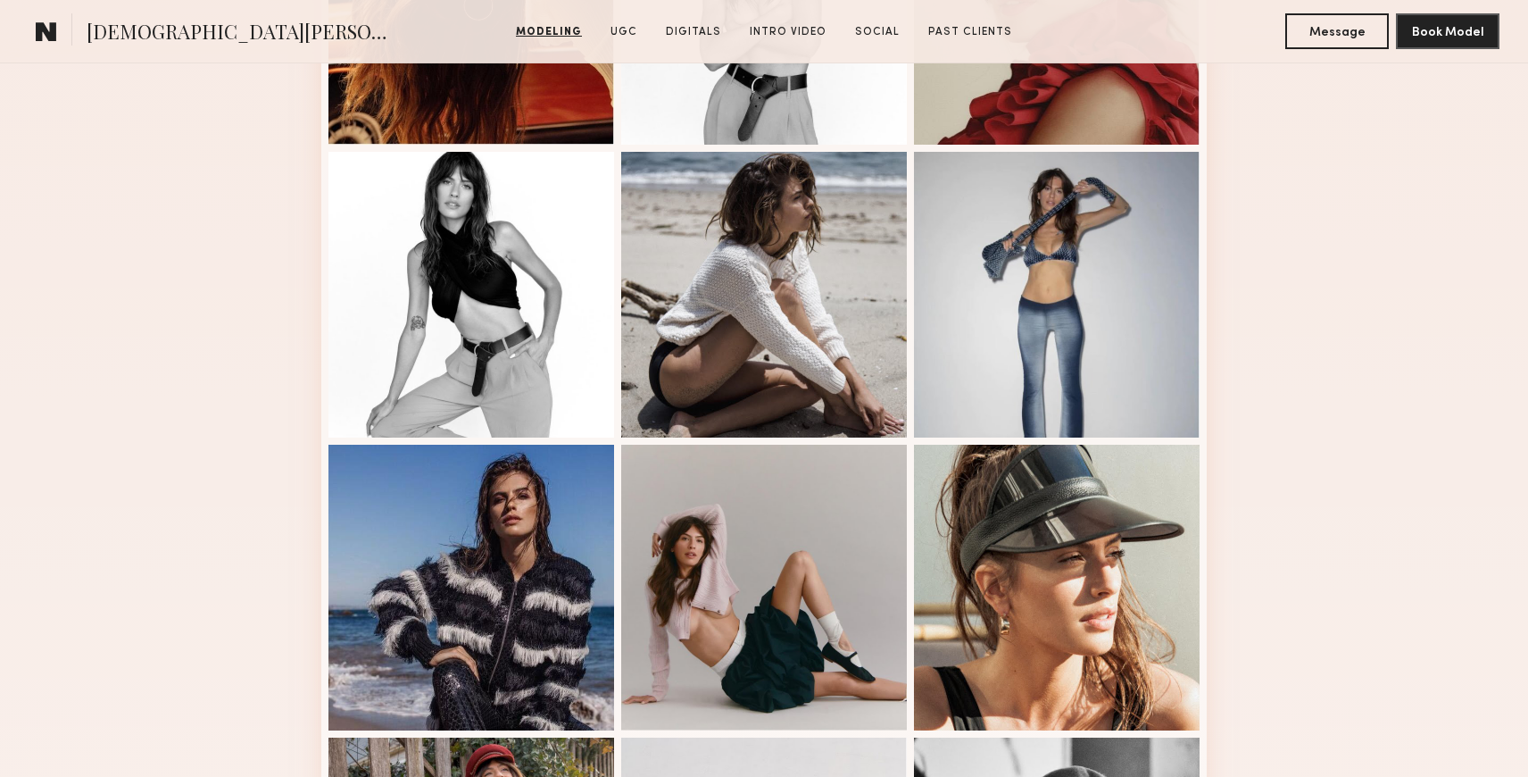
scroll to position [1052, 0]
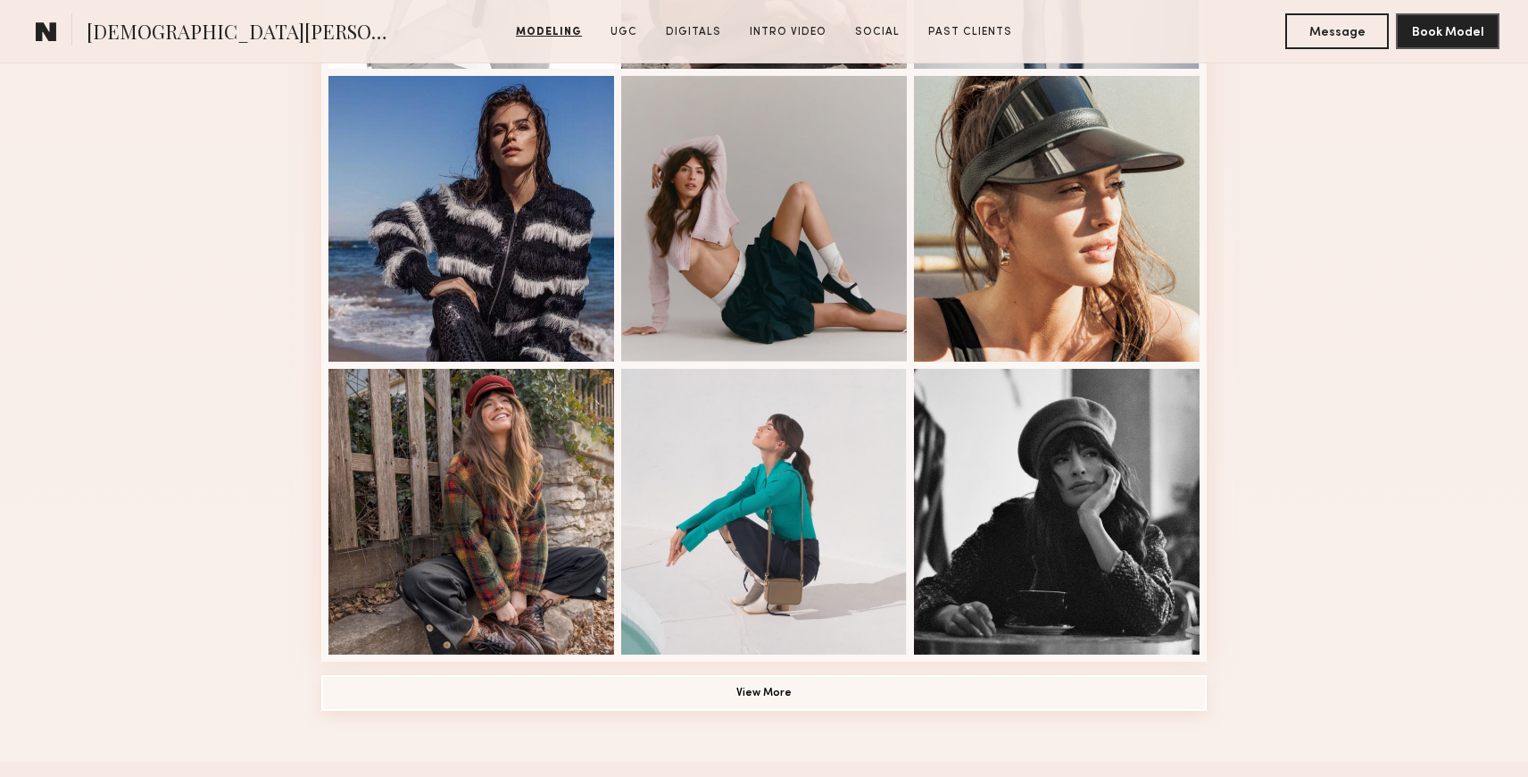
click at [860, 675] on button "View More" at bounding box center [763, 693] width 885 height 36
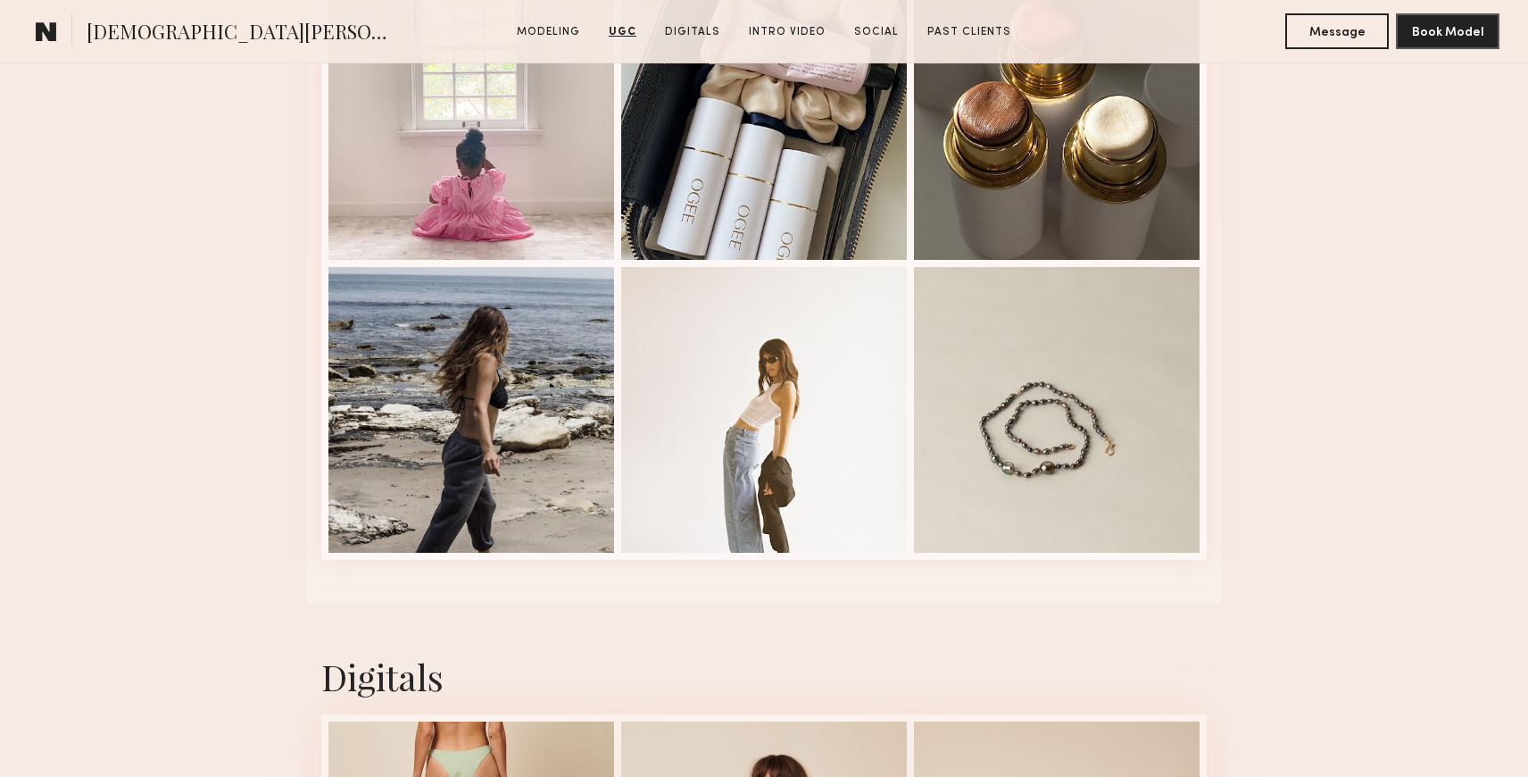
scroll to position [4111, 0]
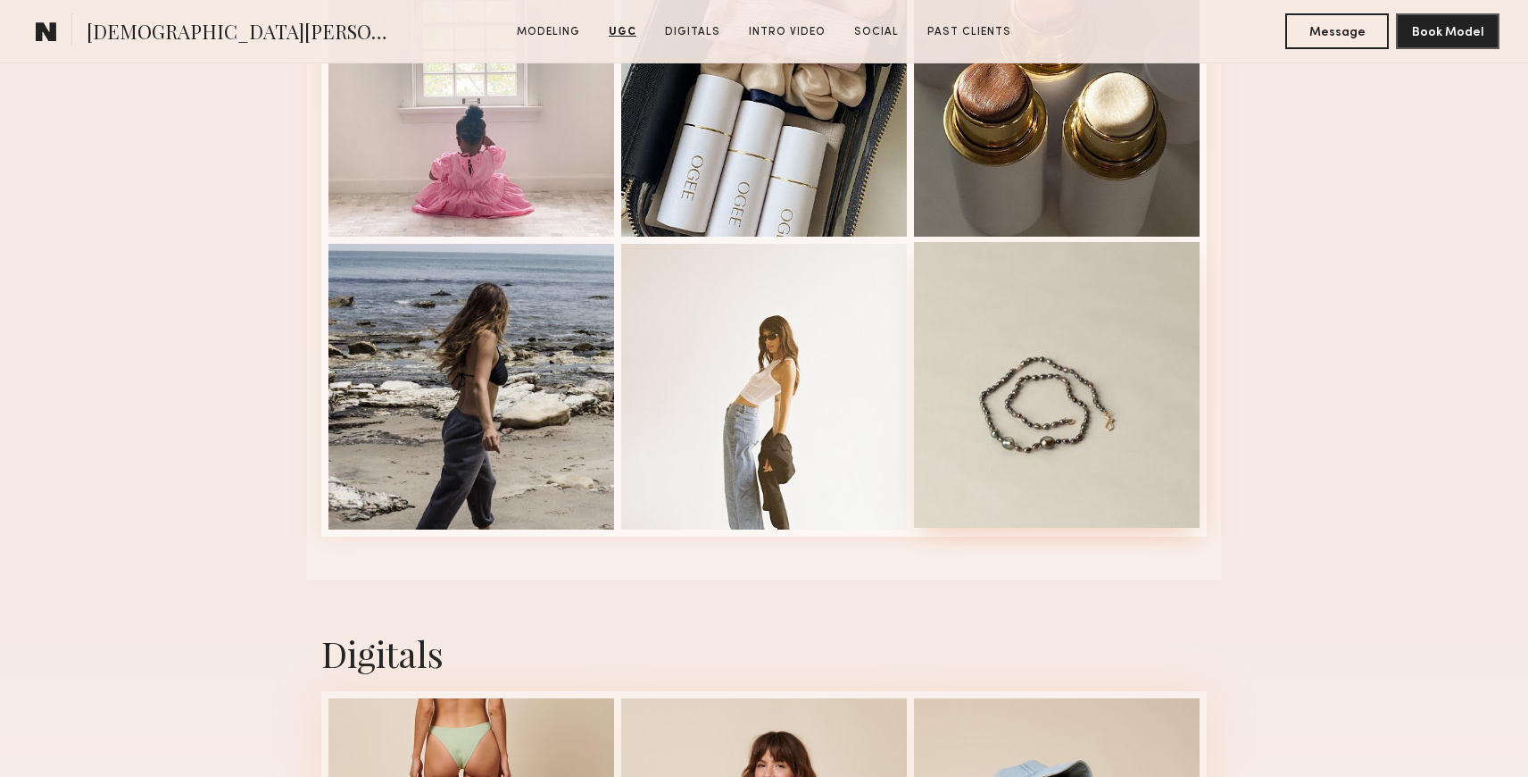
click at [1074, 432] on div at bounding box center [1057, 385] width 286 height 286
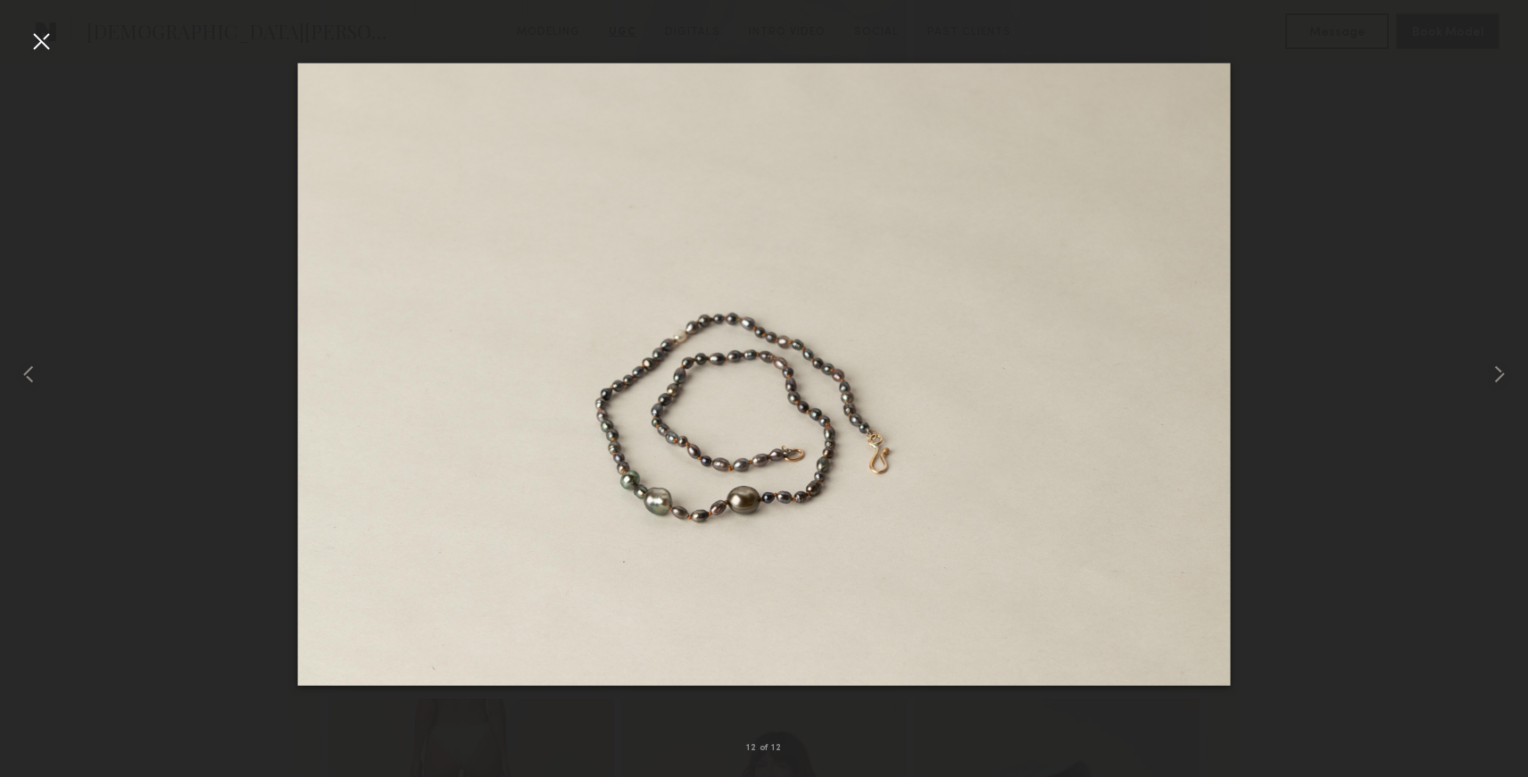
click at [1074, 432] on img at bounding box center [764, 374] width 933 height 622
click at [34, 47] on div at bounding box center [41, 41] width 29 height 29
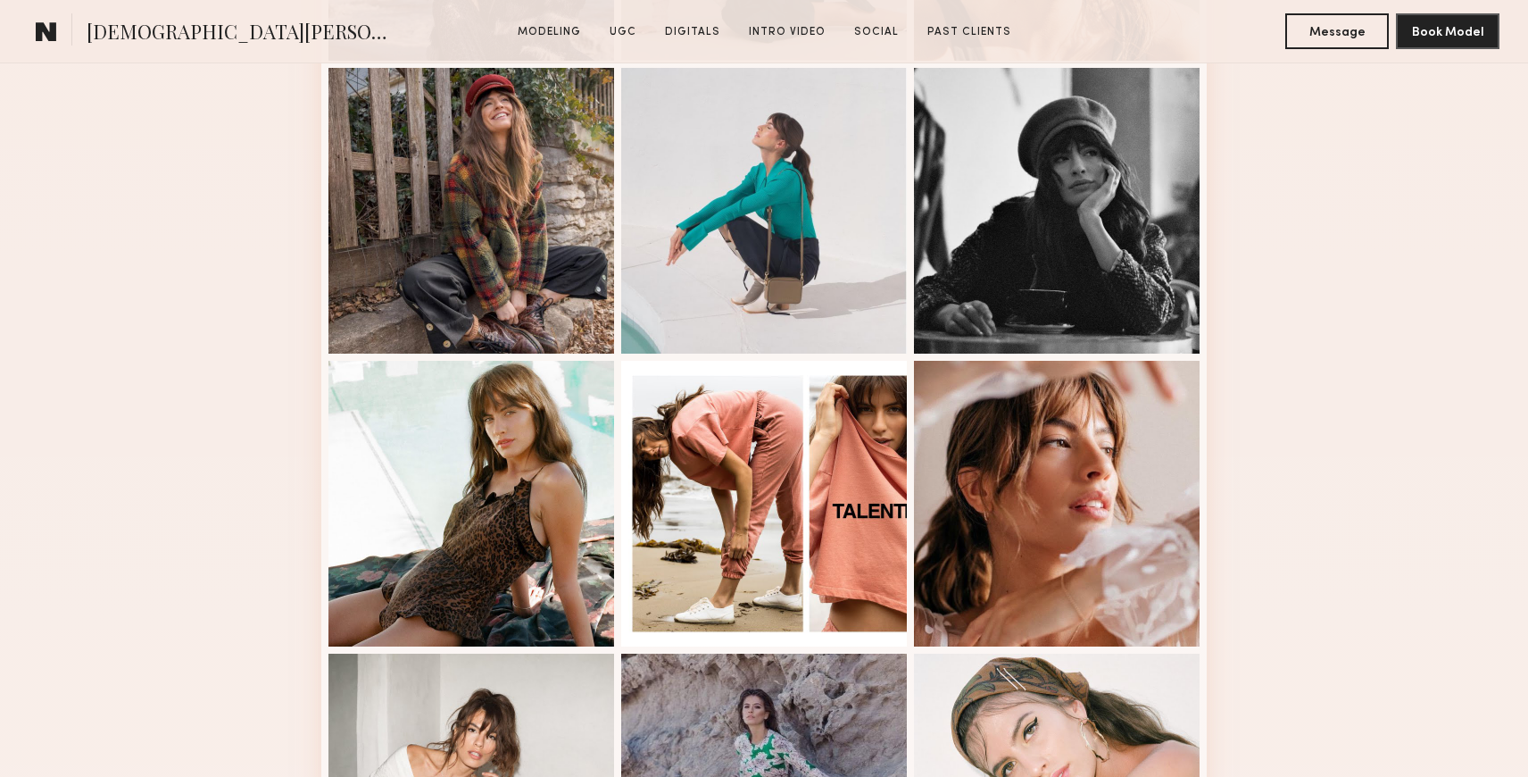
scroll to position [1403, 0]
